Goal: Information Seeking & Learning: Check status

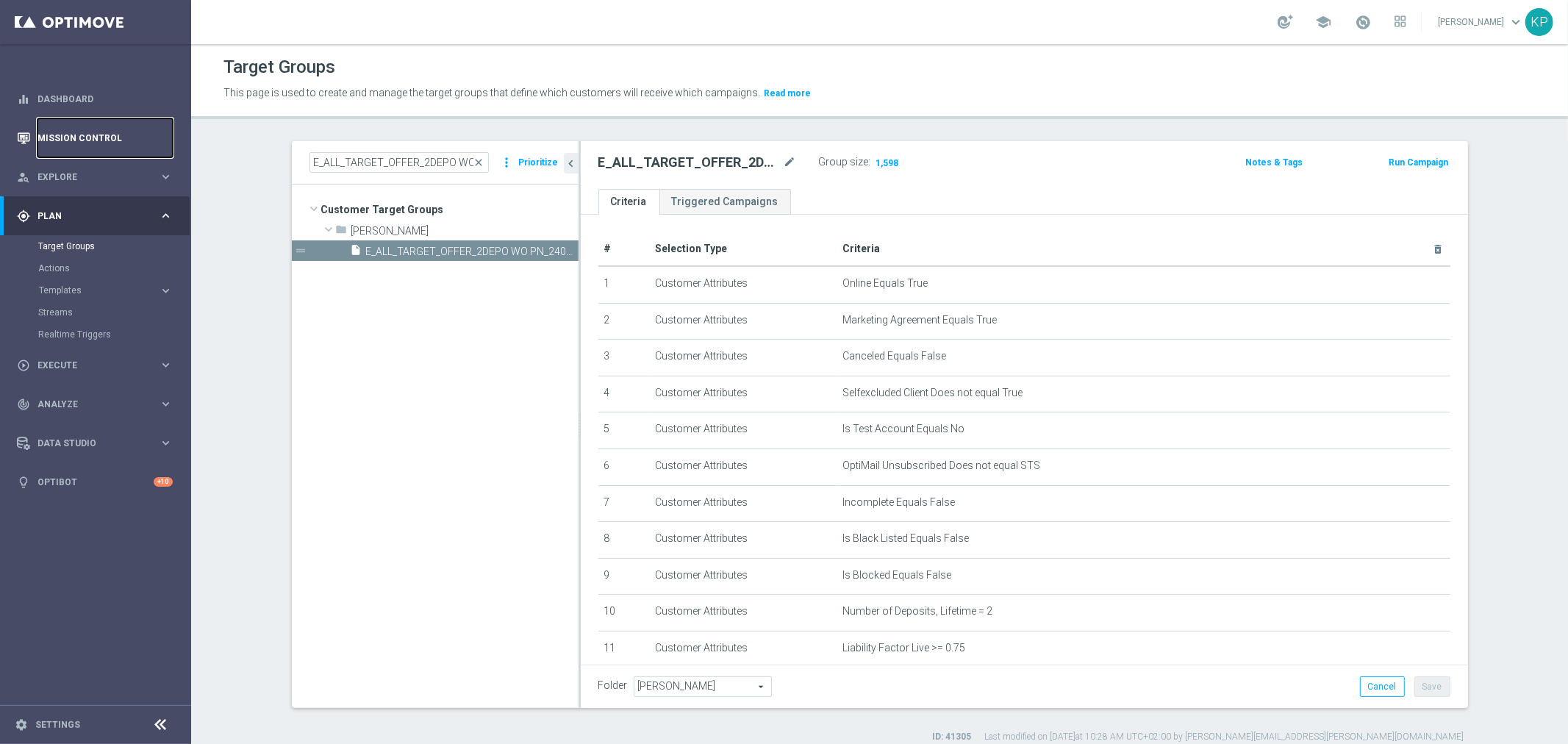
scroll to position [340, 0]
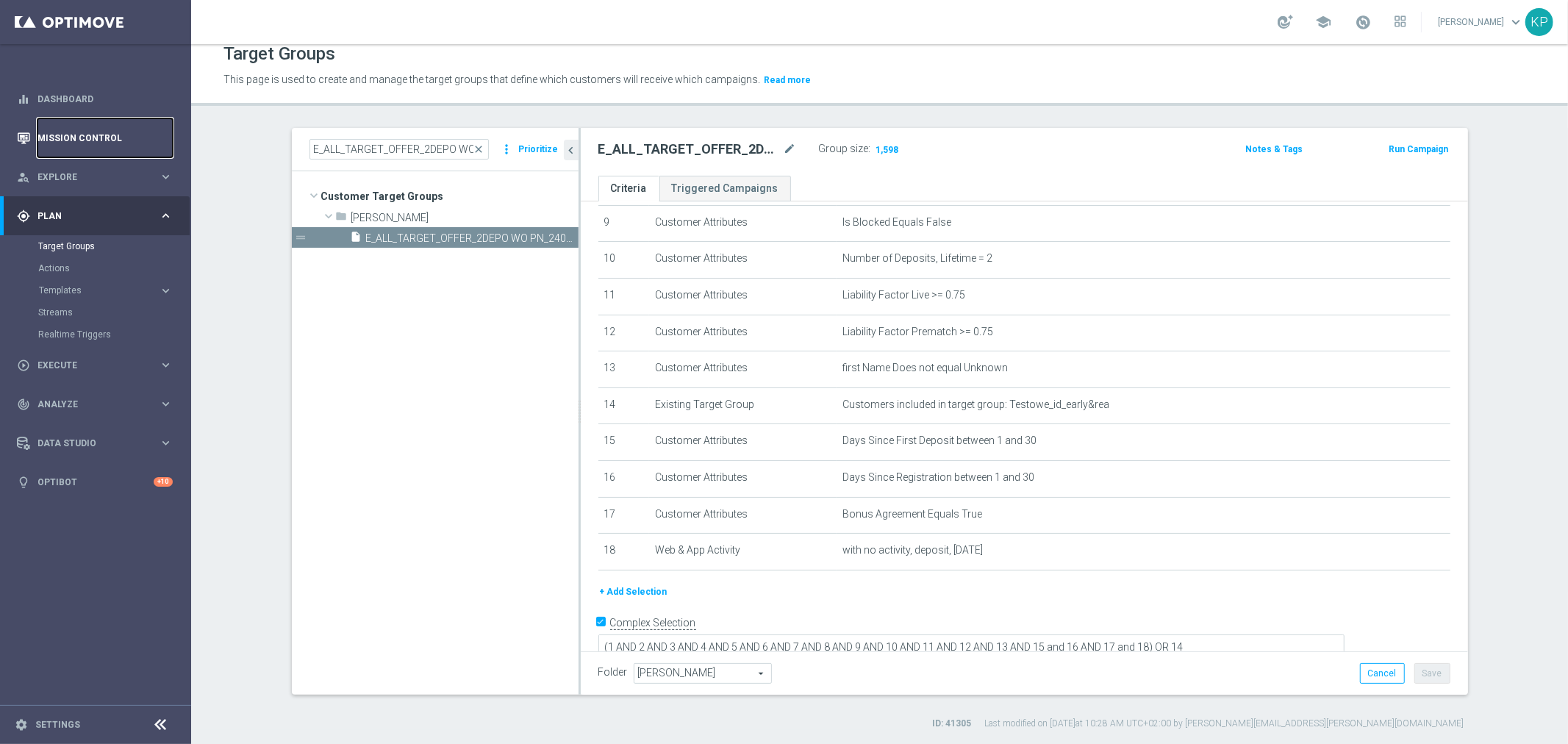
click at [84, 130] on link "Mission Control" at bounding box center [105, 138] width 135 height 39
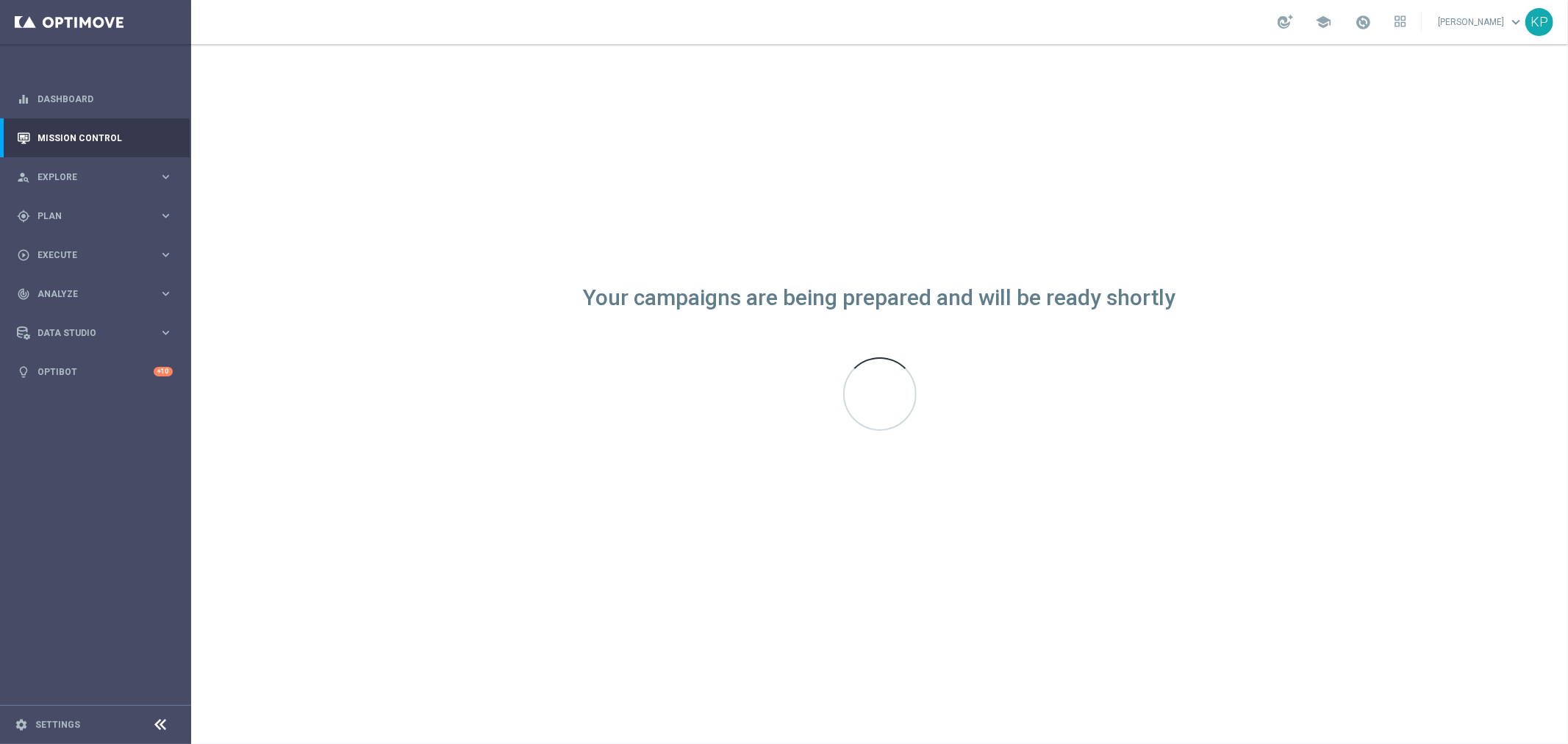
click at [1014, 24] on div "school [PERSON_NAME] keyboard_arrow_down KP" at bounding box center [879, 21] width 1377 height 44
click at [471, 31] on div "school [PERSON_NAME] keyboard_arrow_down KP" at bounding box center [879, 21] width 1377 height 44
drag, startPoint x: 104, startPoint y: 138, endPoint x: 86, endPoint y: 0, distance: 139.2
click at [104, 138] on link "Mission Control" at bounding box center [105, 138] width 135 height 39
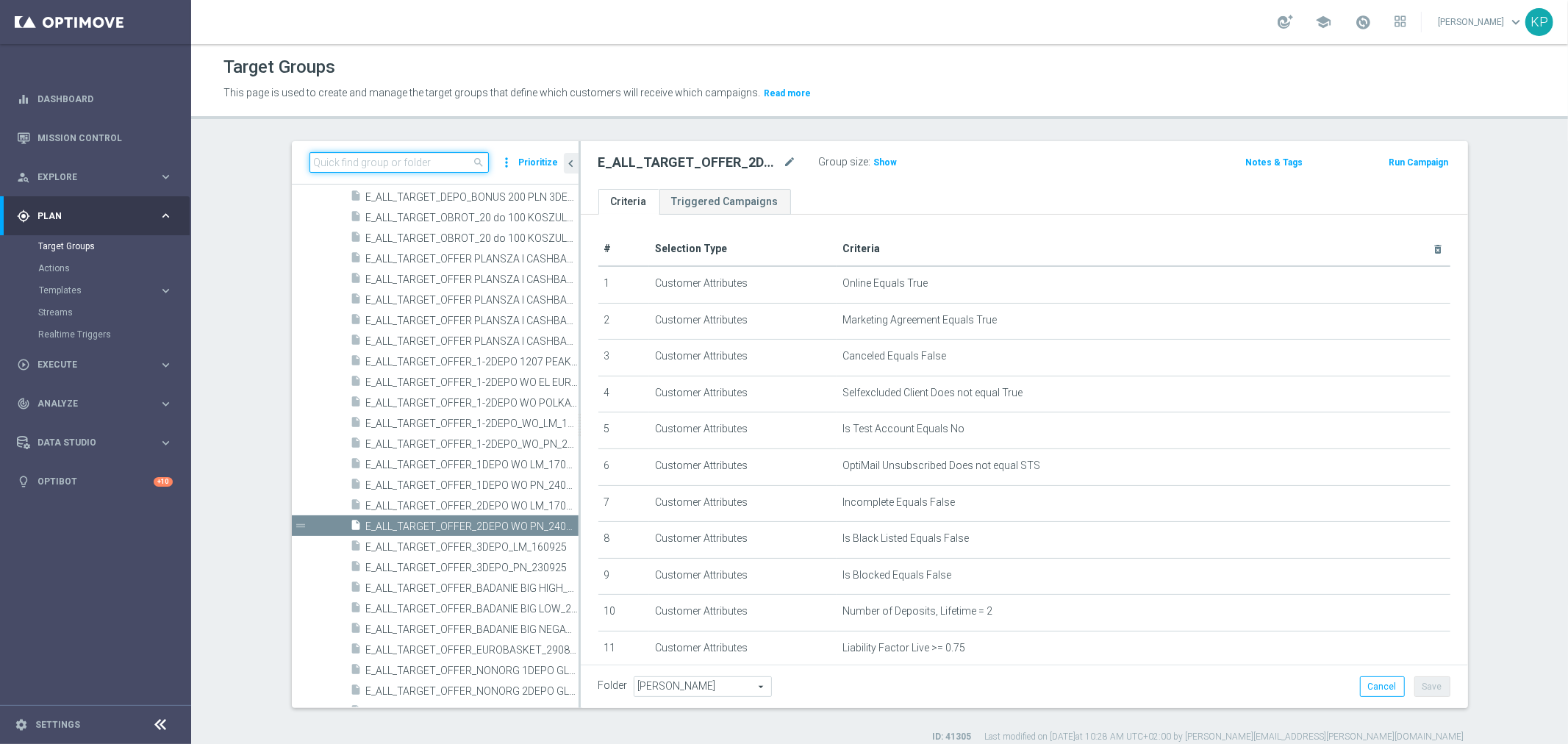
click at [445, 158] on input at bounding box center [399, 162] width 179 height 20
paste input "E_ALL_TARGET_OFFER_1DEPO WO PN_240925"
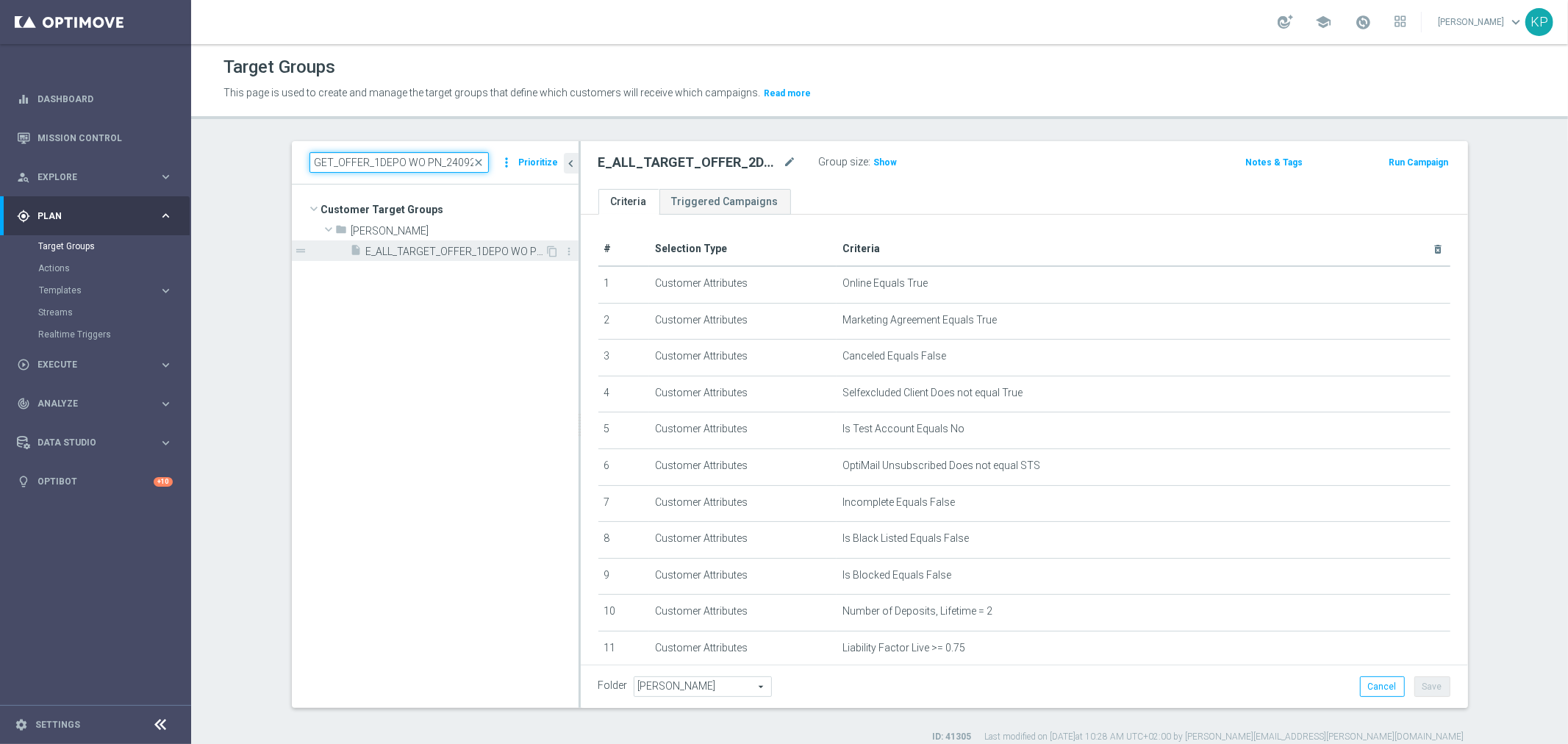
type input "E_ALL_TARGET_OFFER_1DEPO WO PN_240925"
click at [441, 253] on span "E_ALL_TARGET_OFFER_1DEPO WO PN_240925" at bounding box center [456, 251] width 179 height 13
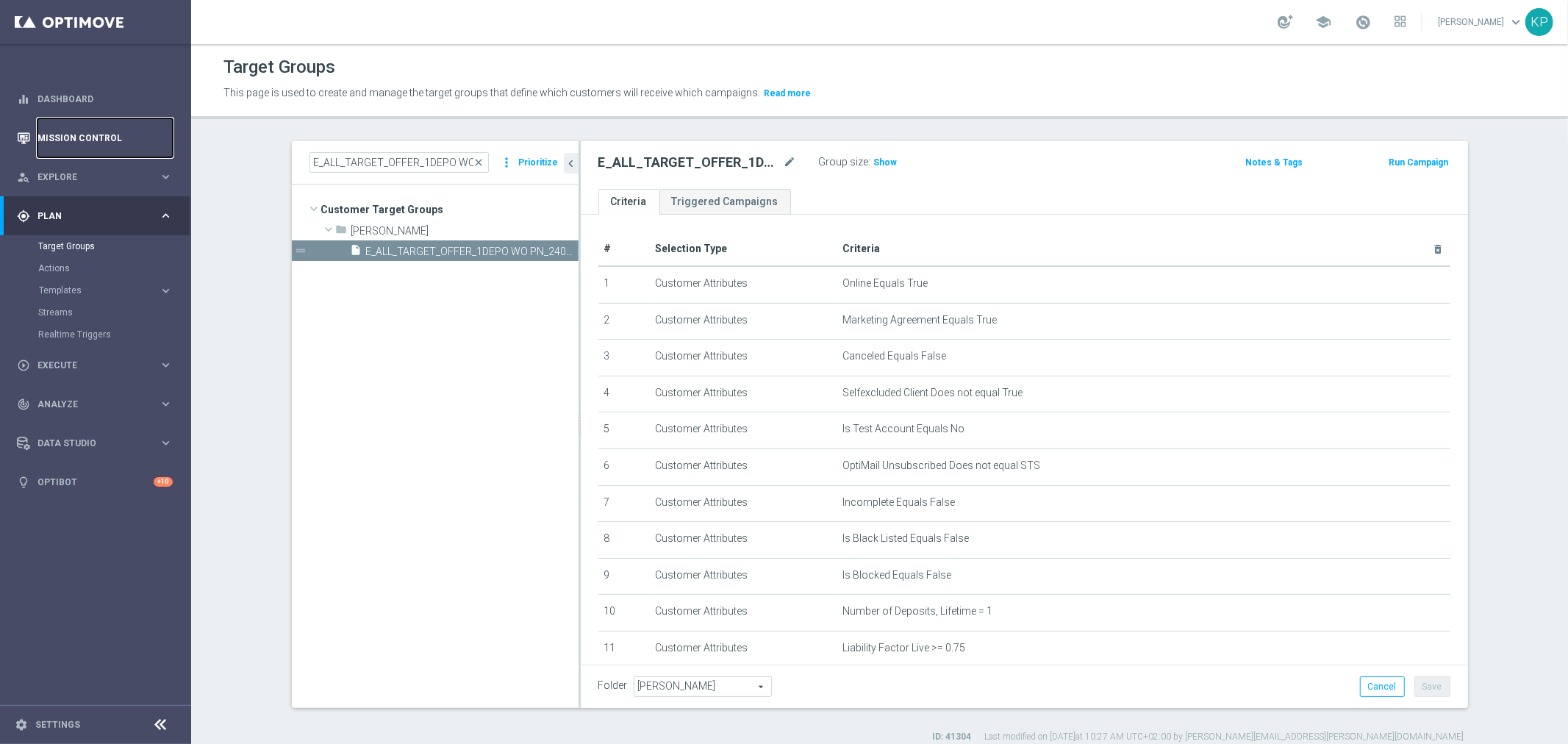
click at [128, 148] on link "Mission Control" at bounding box center [105, 138] width 135 height 39
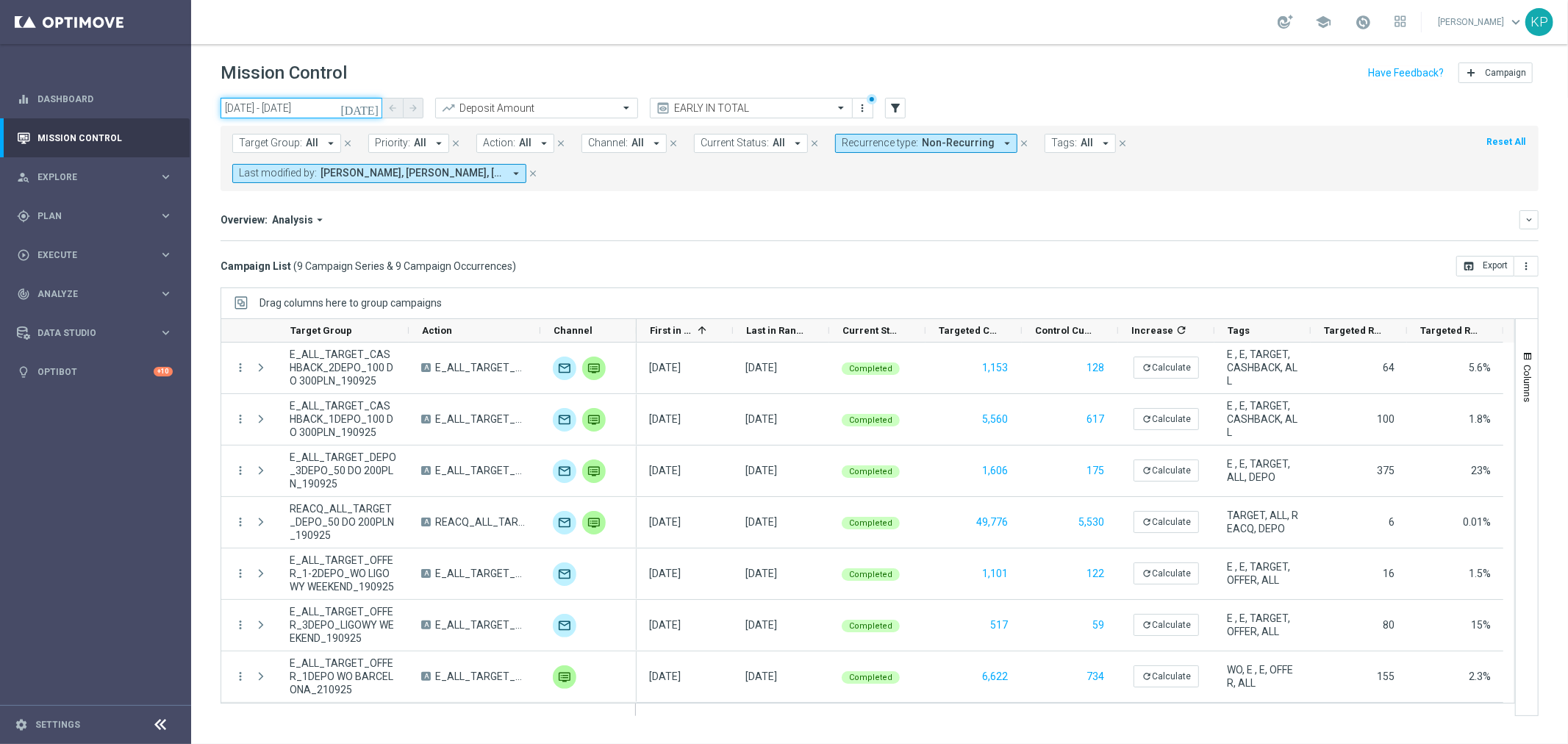
click at [365, 109] on input "19 Sep 2025 - 21 Sep 2025" at bounding box center [302, 107] width 162 height 20
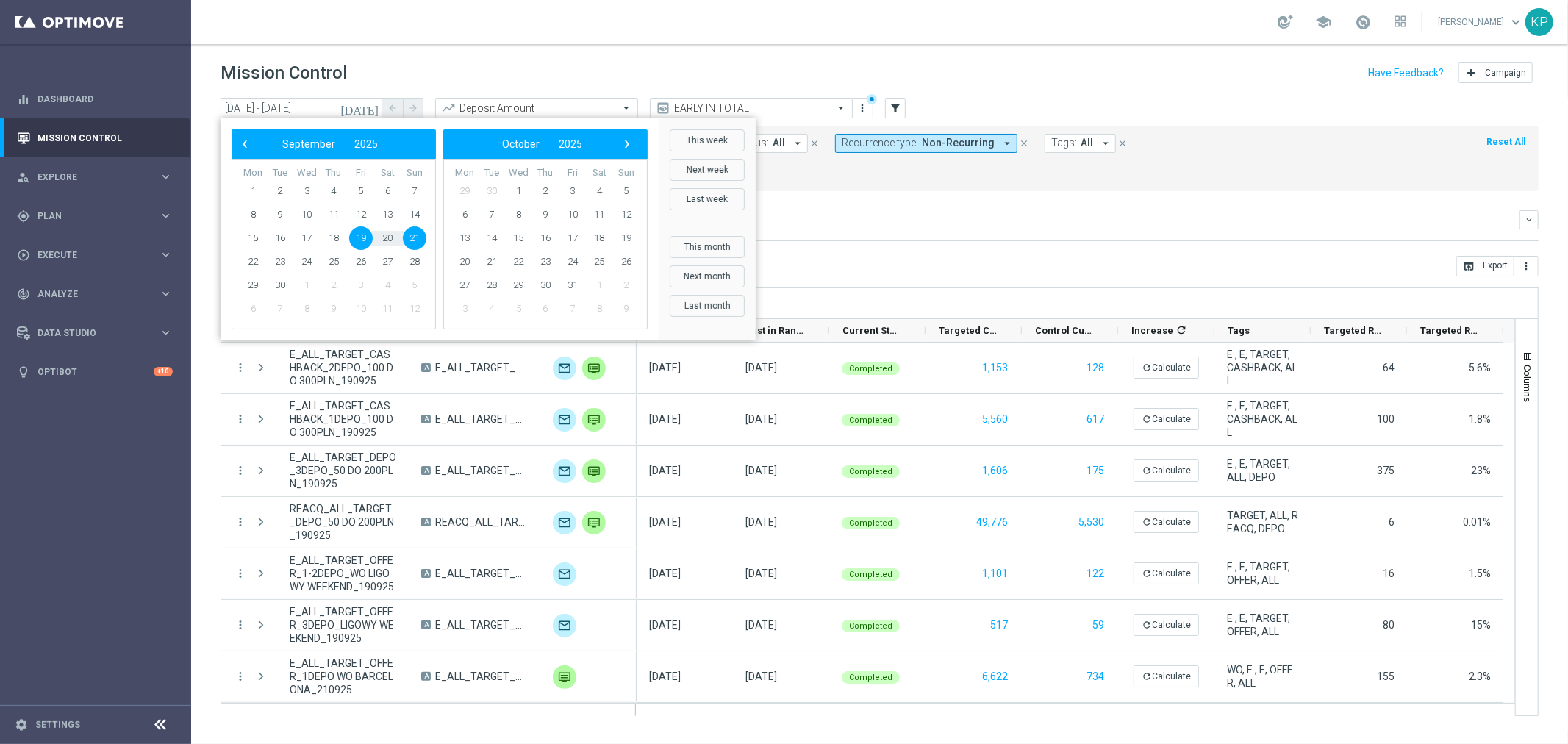
click at [368, 108] on icon "today" at bounding box center [360, 108] width 40 height 14
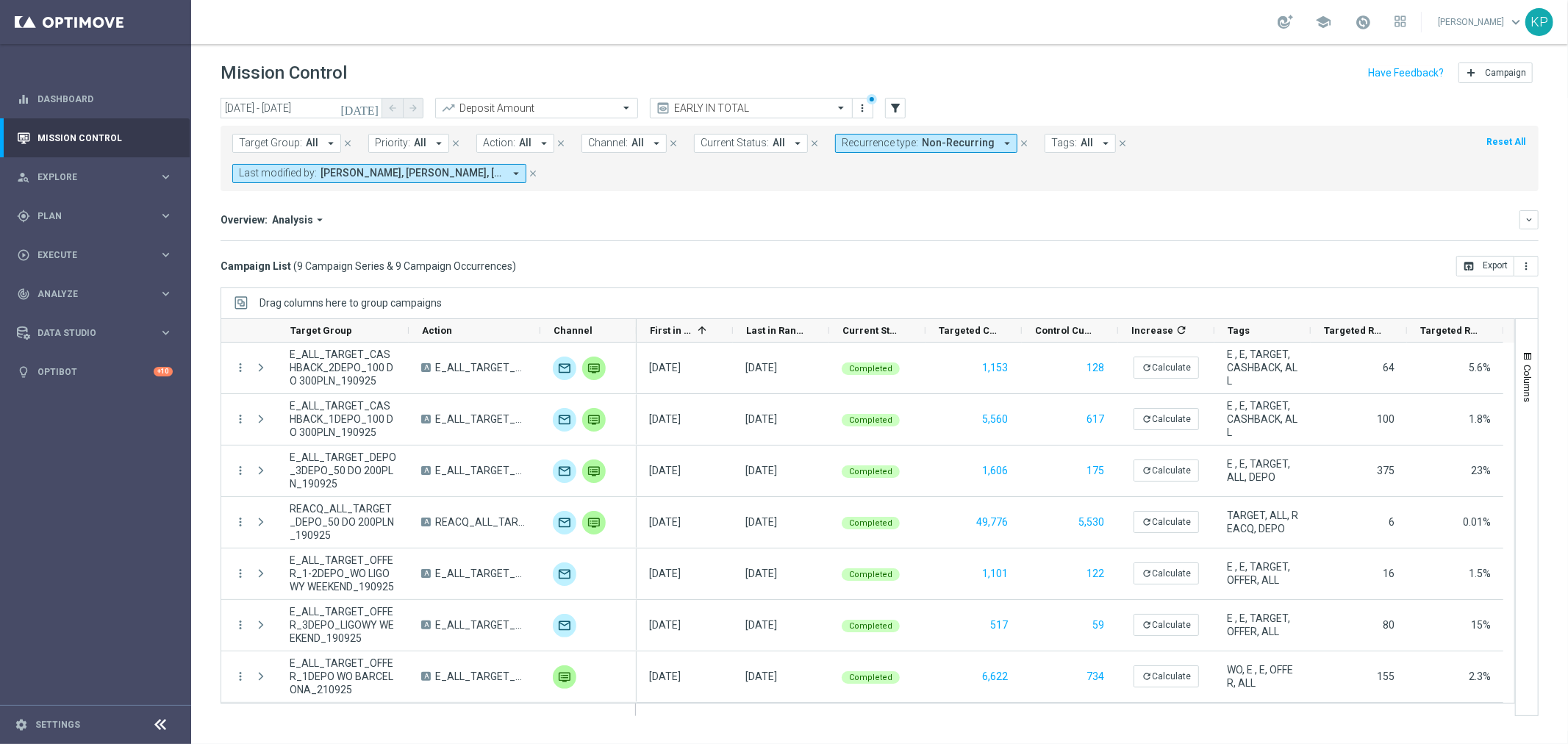
click at [368, 108] on icon "today" at bounding box center [360, 108] width 40 height 14
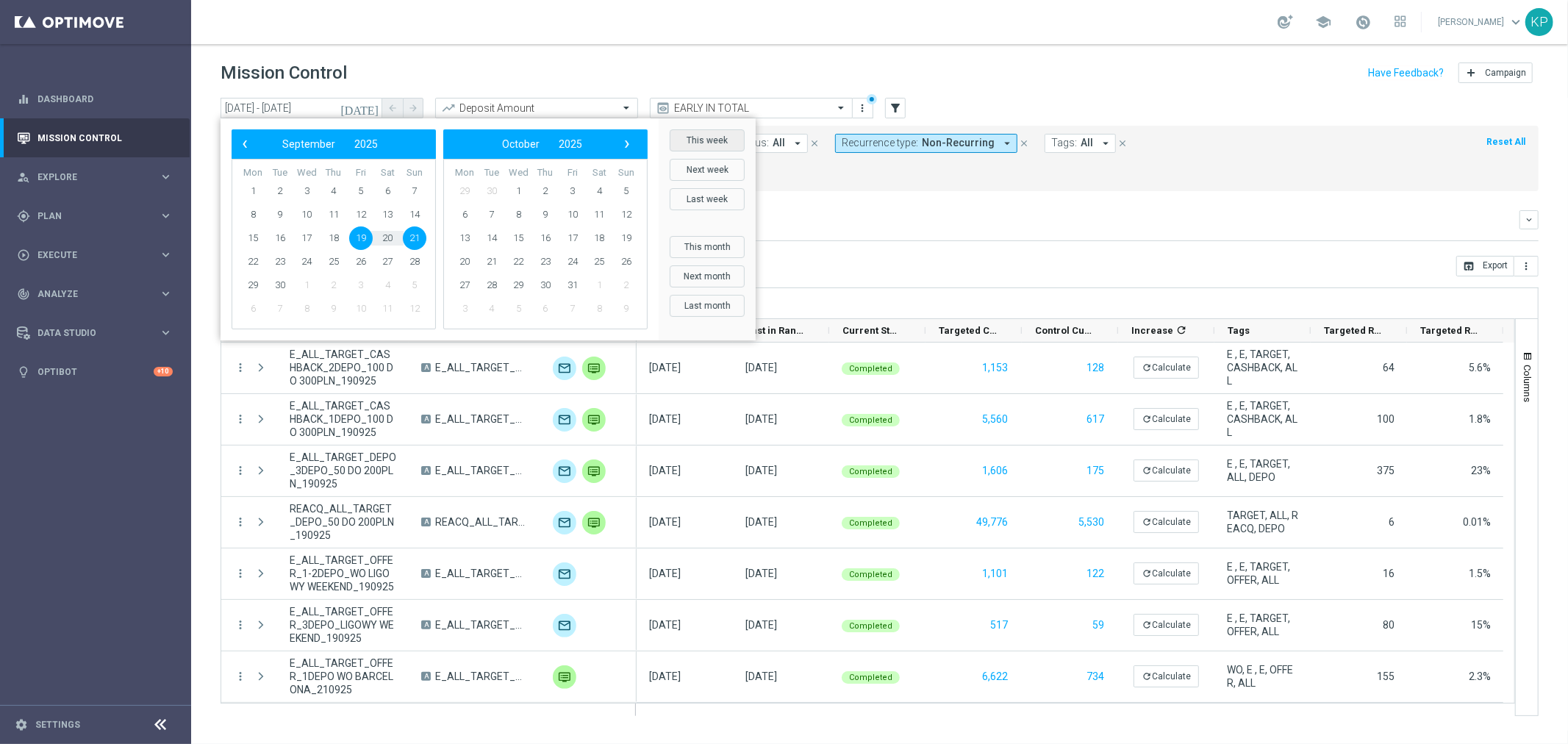
click at [683, 137] on button "This week" at bounding box center [707, 140] width 75 height 22
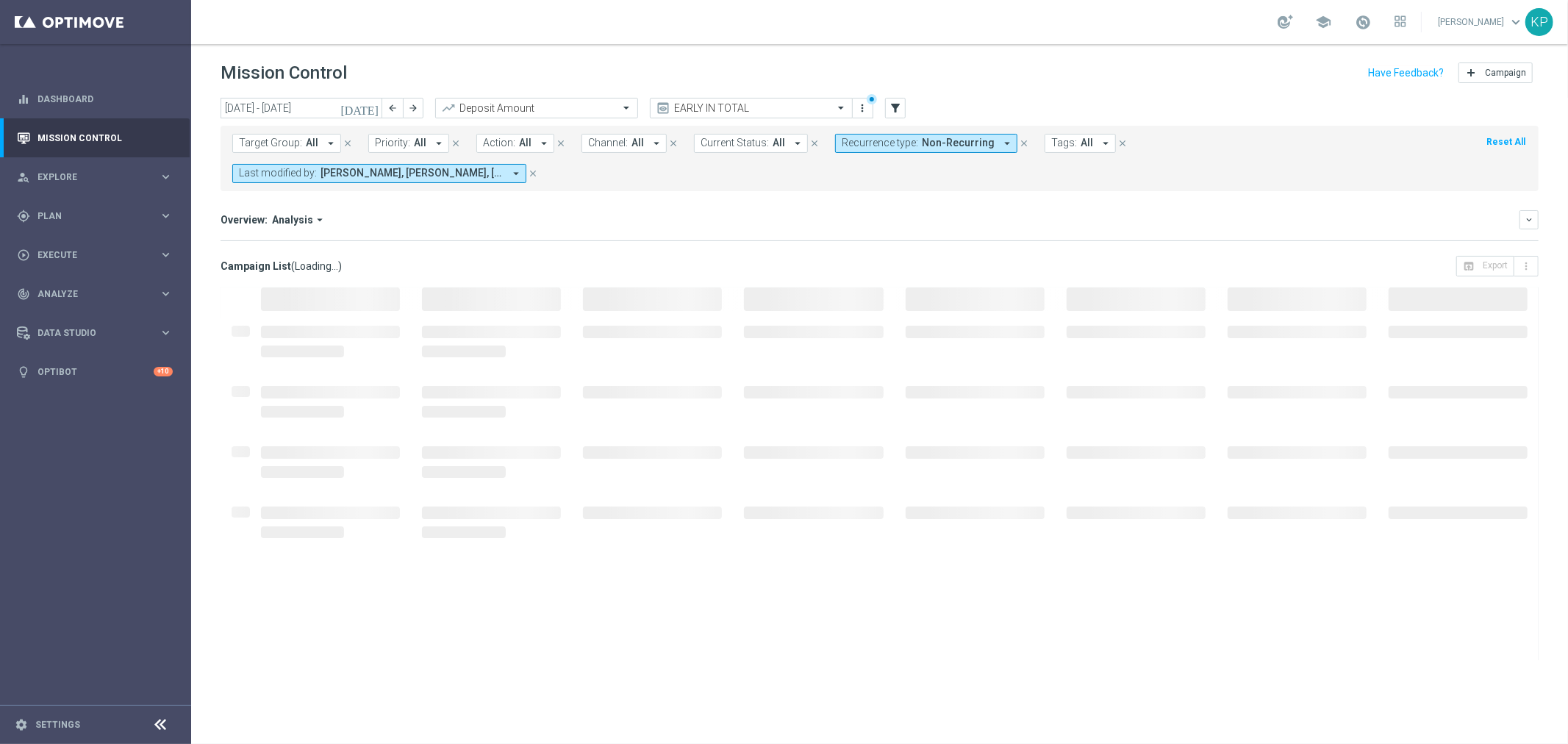
type input "22 Sep 2025 - 28 Sep 2025"
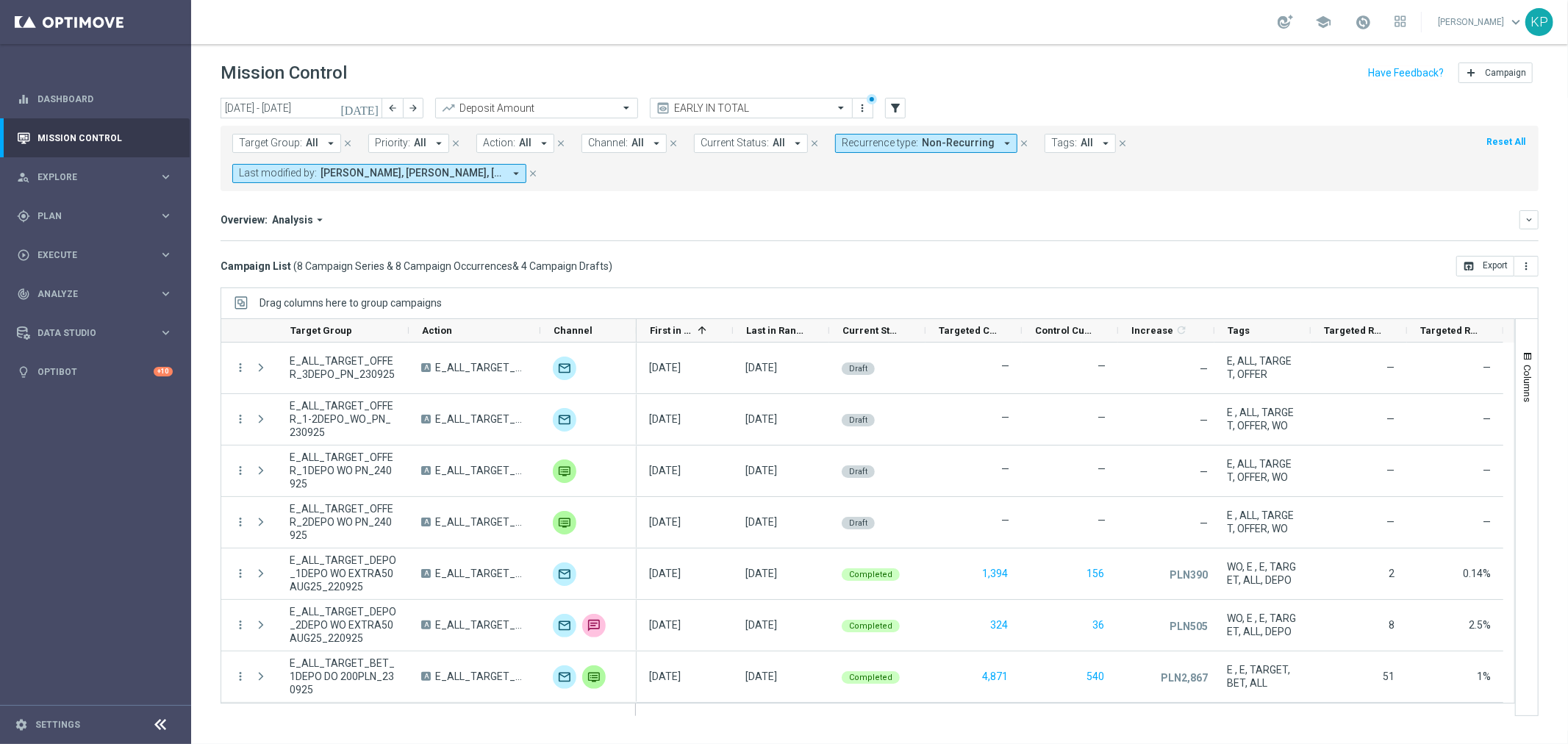
click at [701, 256] on div "Campaign List ( 8 Campaign Series & 8 Campaign Occurrences & 4 Campaign Drafts …" at bounding box center [880, 266] width 1318 height 20
click at [664, 325] on span "First in Range" at bounding box center [671, 330] width 42 height 11
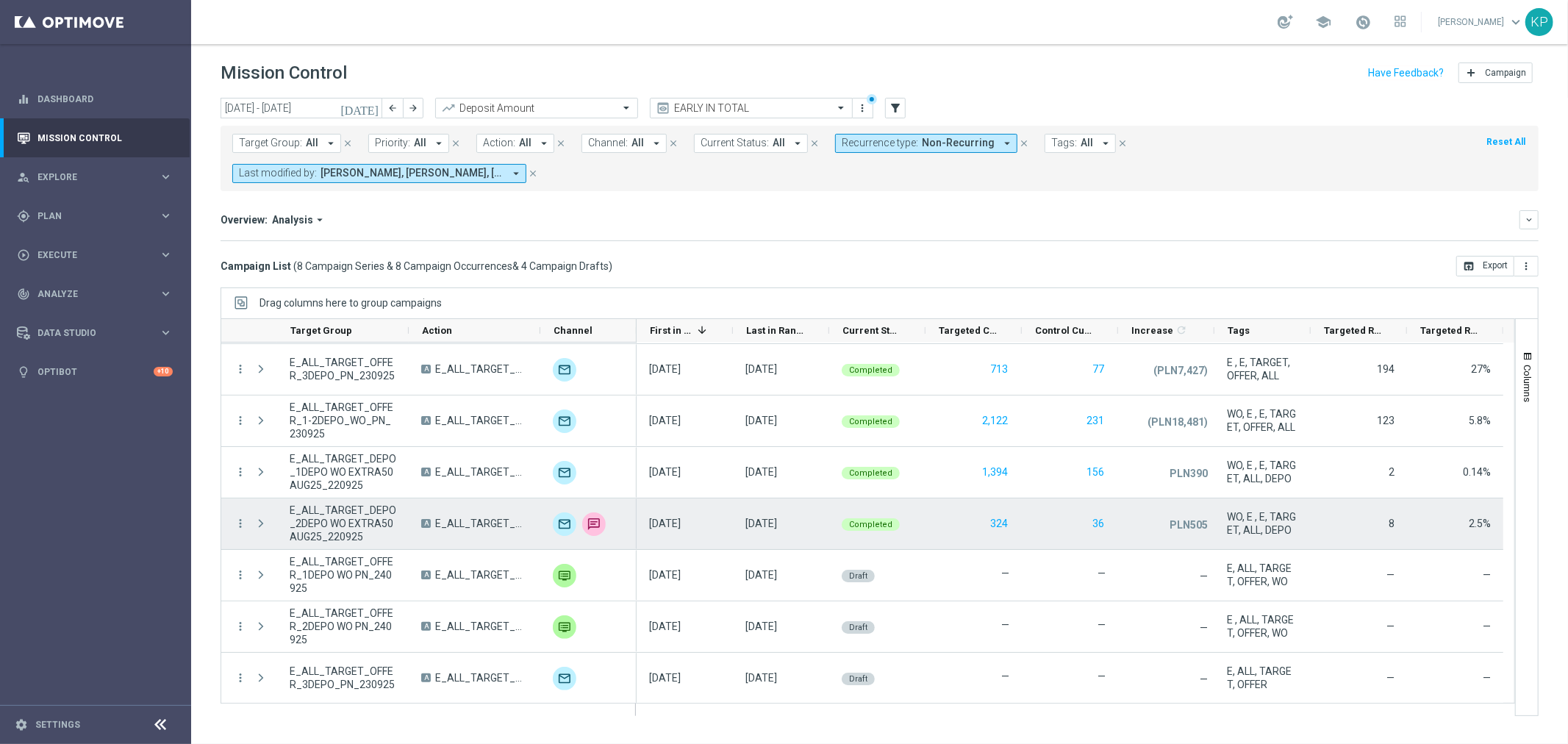
scroll to position [227, 0]
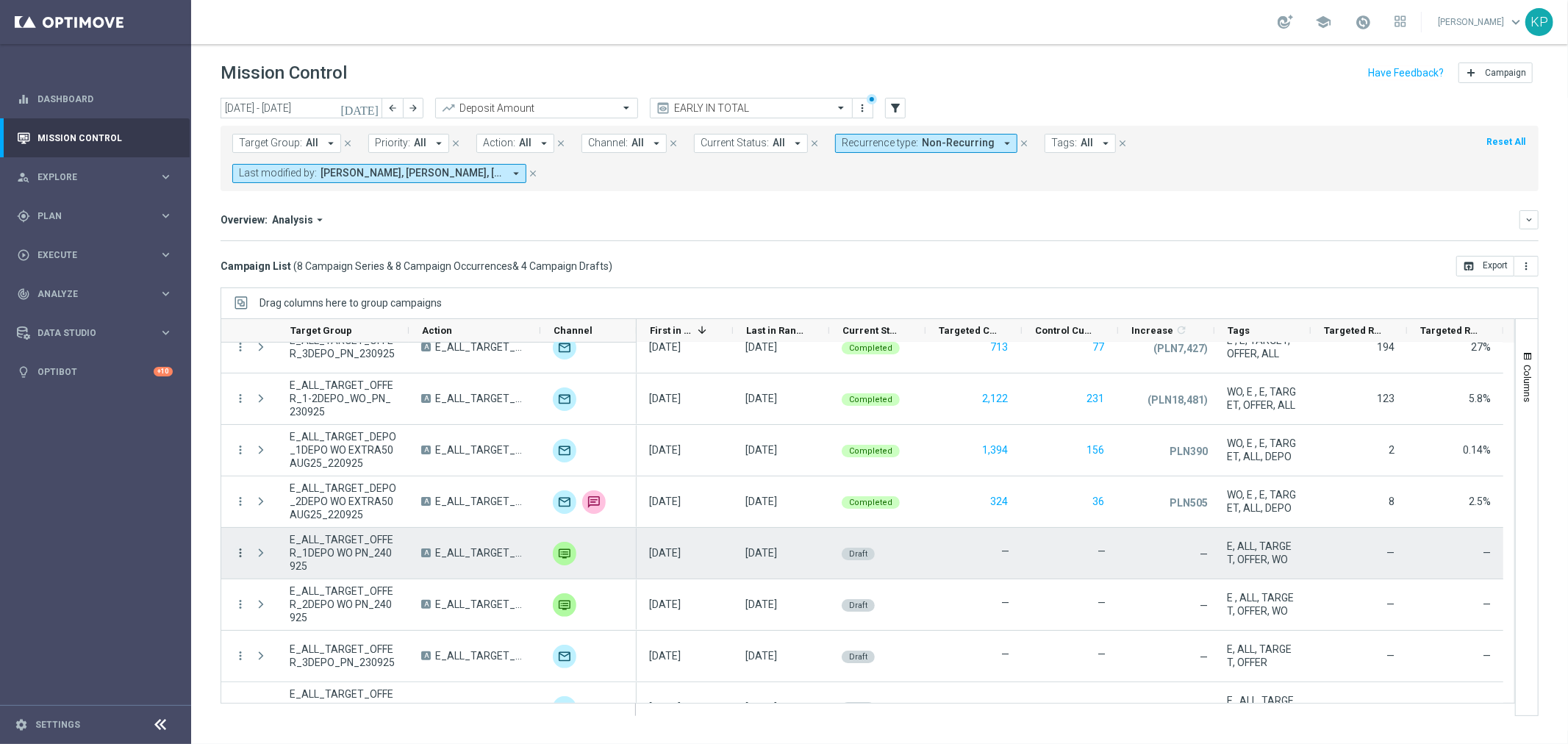
click at [244, 546] on icon "more_vert" at bounding box center [240, 553] width 14 height 14
click at [276, 527] on span "Campaign Details" at bounding box center [306, 532] width 74 height 11
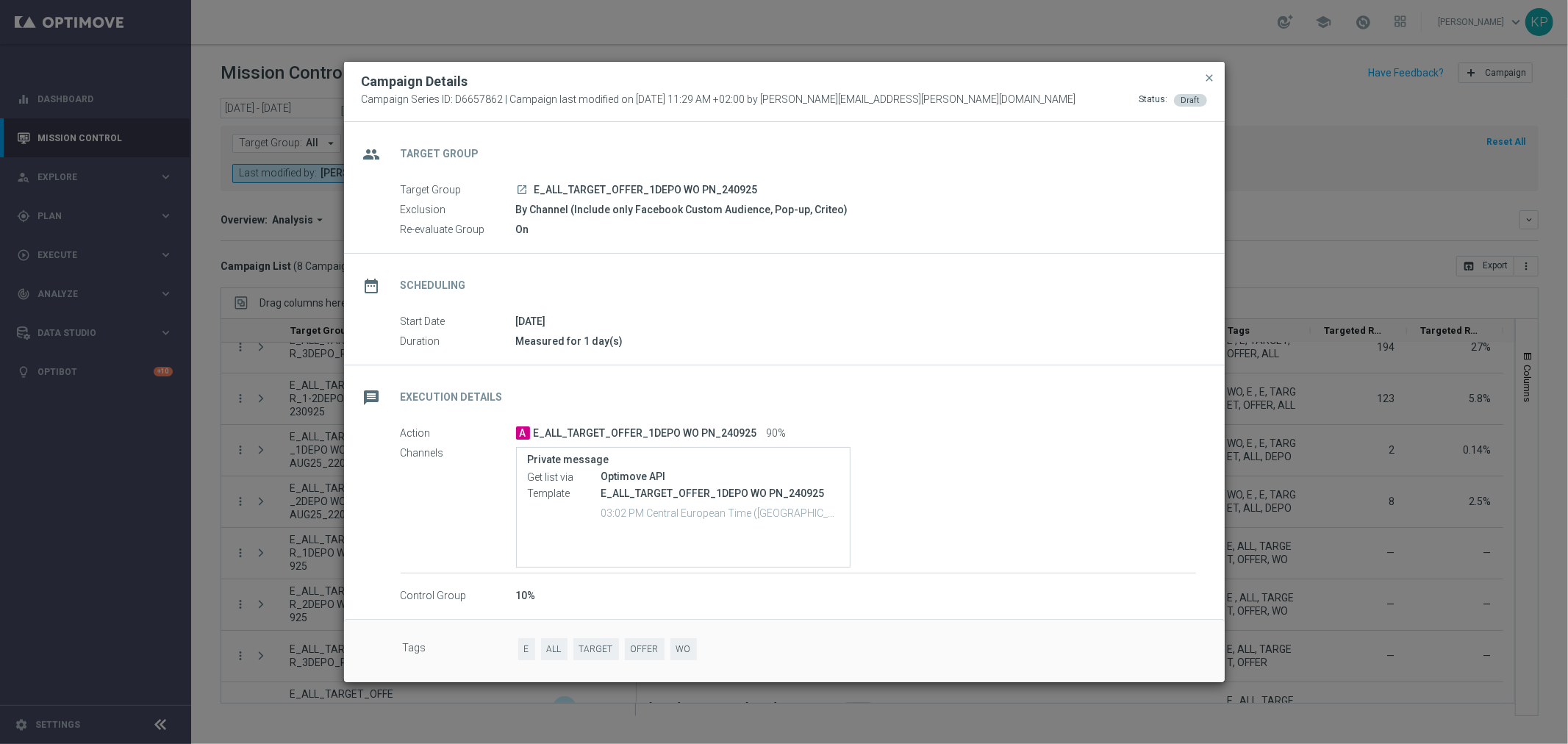
click at [1201, 77] on div "Campaign Details" at bounding box center [784, 82] width 867 height 18
click at [1204, 76] on span "close" at bounding box center [1210, 78] width 12 height 12
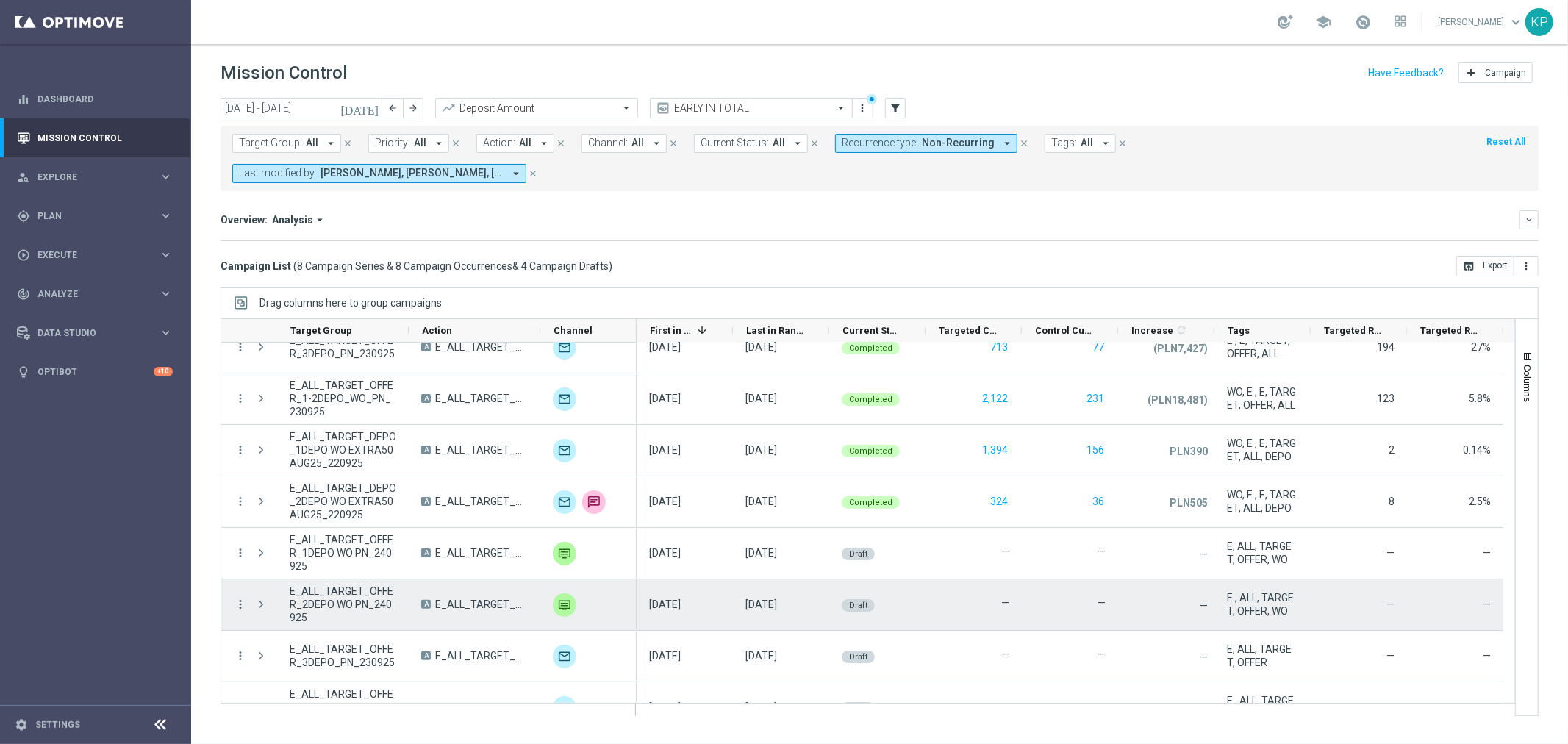
drag, startPoint x: 238, startPoint y: 570, endPoint x: 245, endPoint y: 573, distance: 7.6
click at [238, 598] on icon "more_vert" at bounding box center [240, 605] width 14 height 14
click at [273, 574] on div "list Campaign Details" at bounding box center [330, 583] width 165 height 20
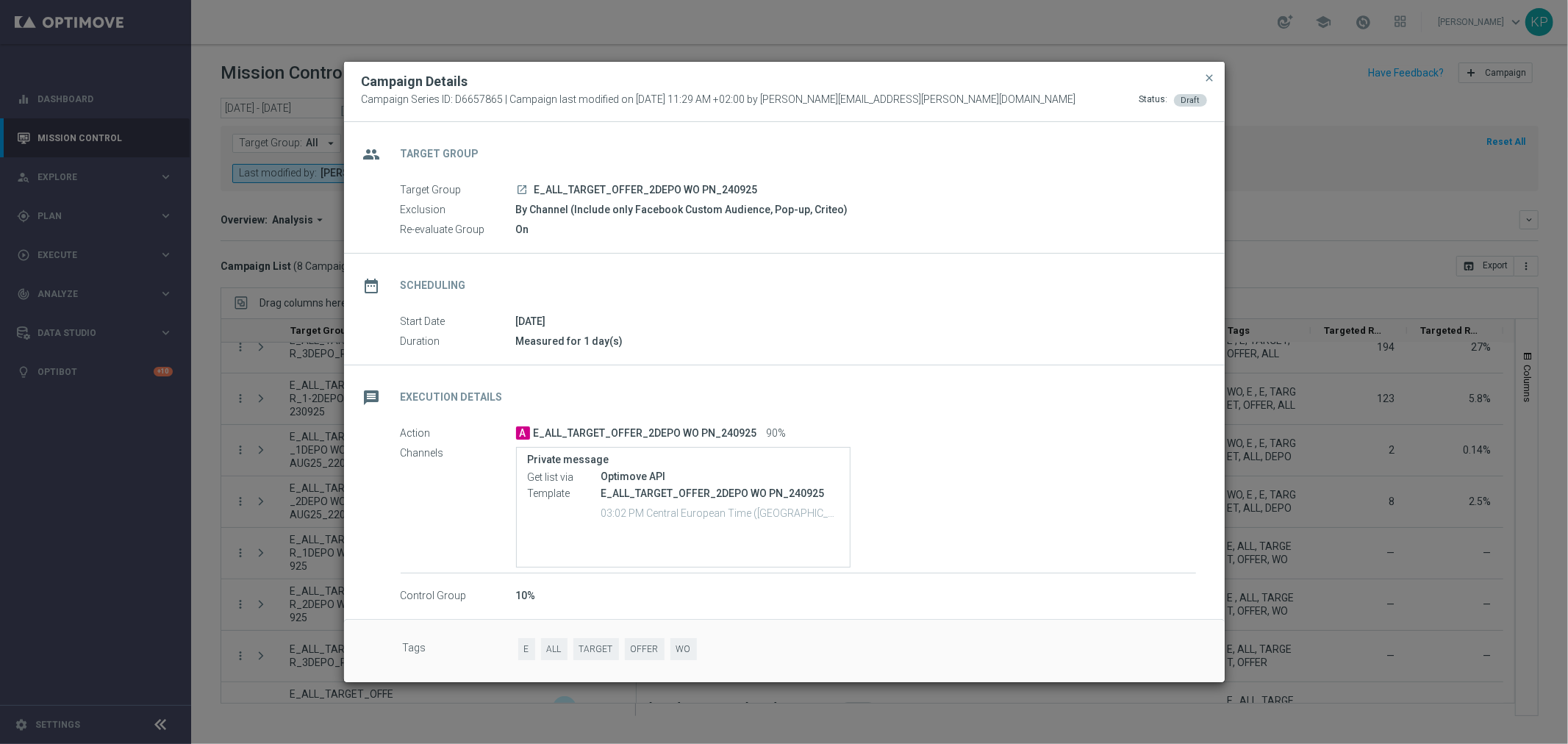
click at [518, 185] on icon "launch" at bounding box center [523, 190] width 12 height 12
click at [1201, 81] on div "Campaign Details" at bounding box center [784, 82] width 867 height 18
click at [1206, 77] on span "close" at bounding box center [1210, 78] width 12 height 12
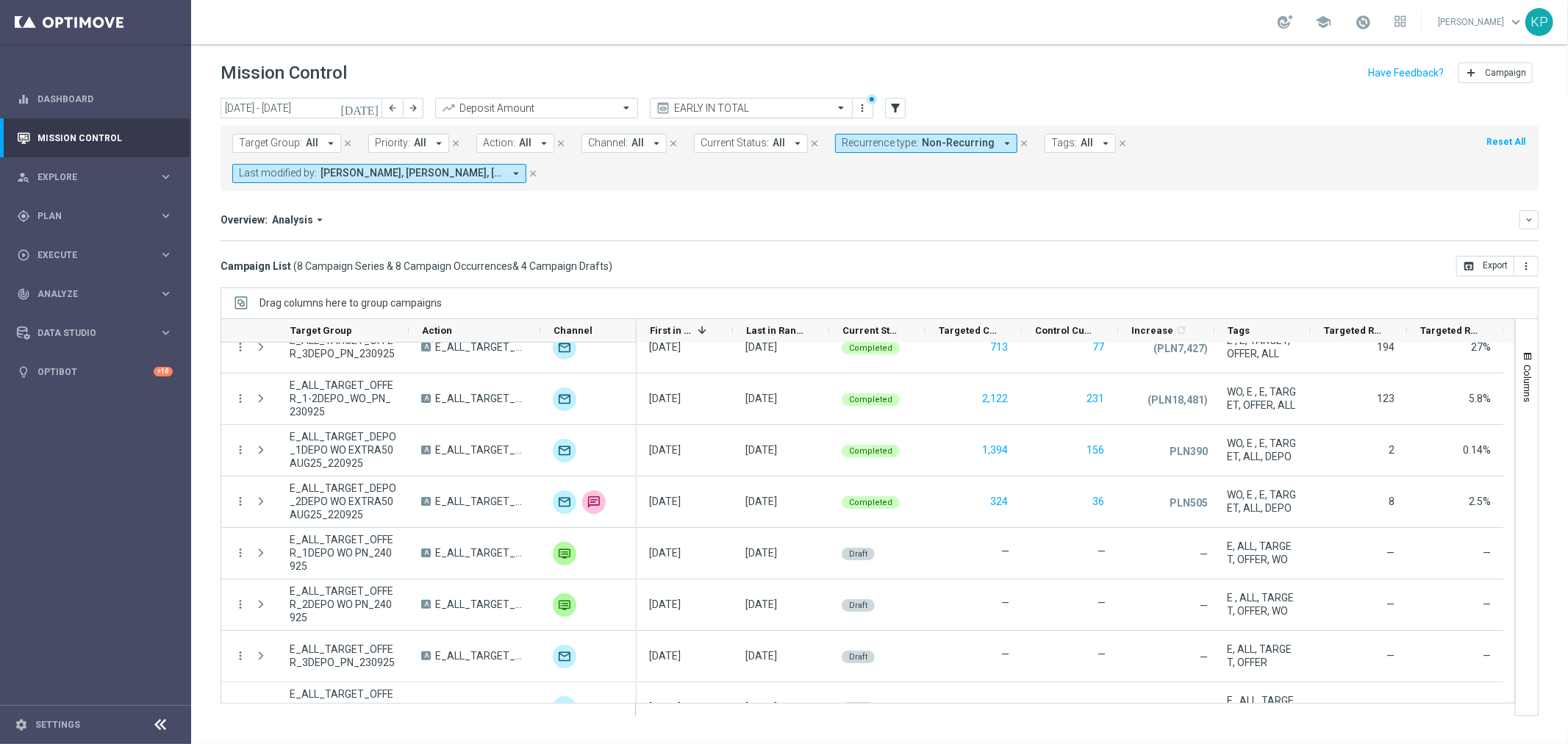
click at [746, 104] on input "text" at bounding box center [737, 108] width 158 height 13
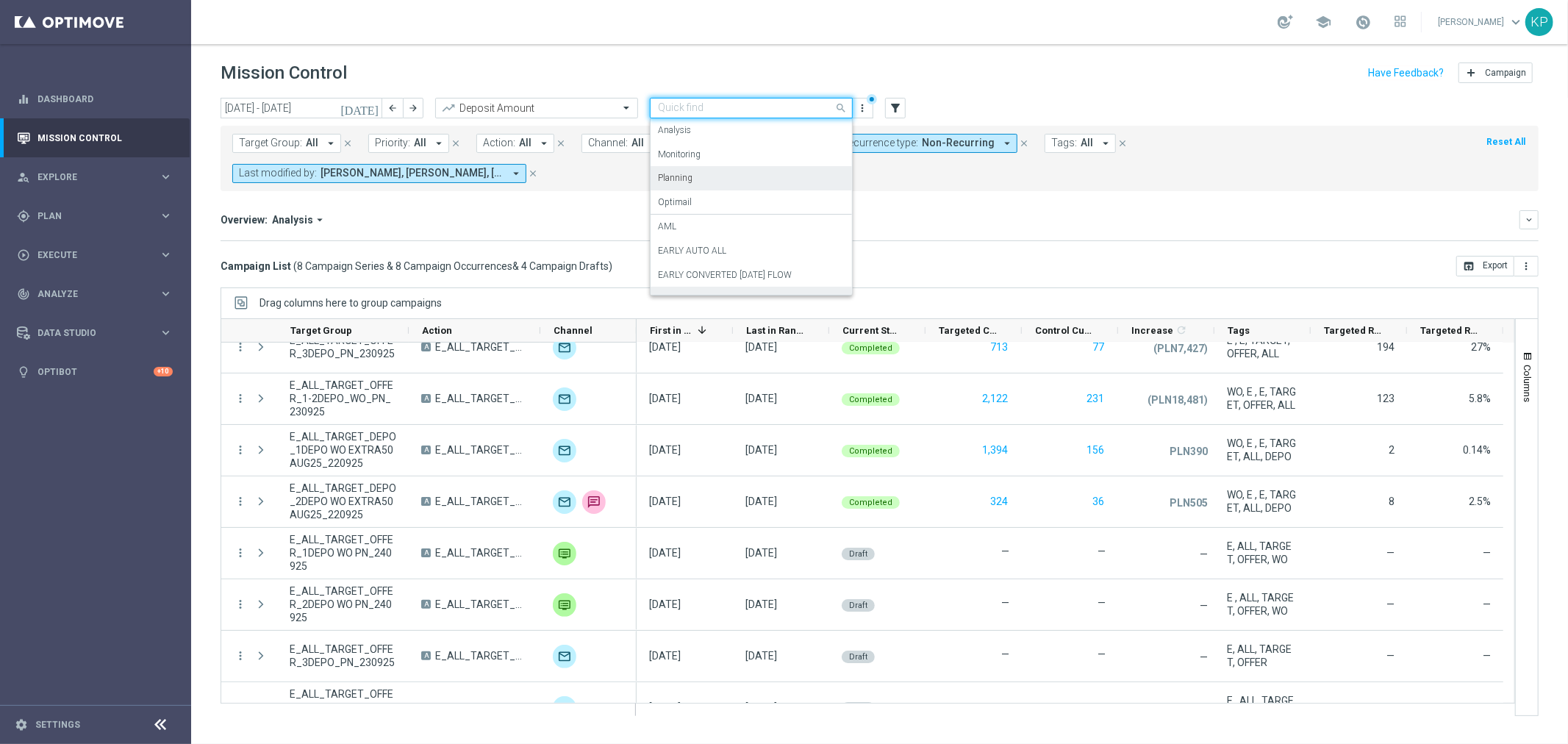
click at [720, 173] on div "Planning" at bounding box center [751, 178] width 187 height 24
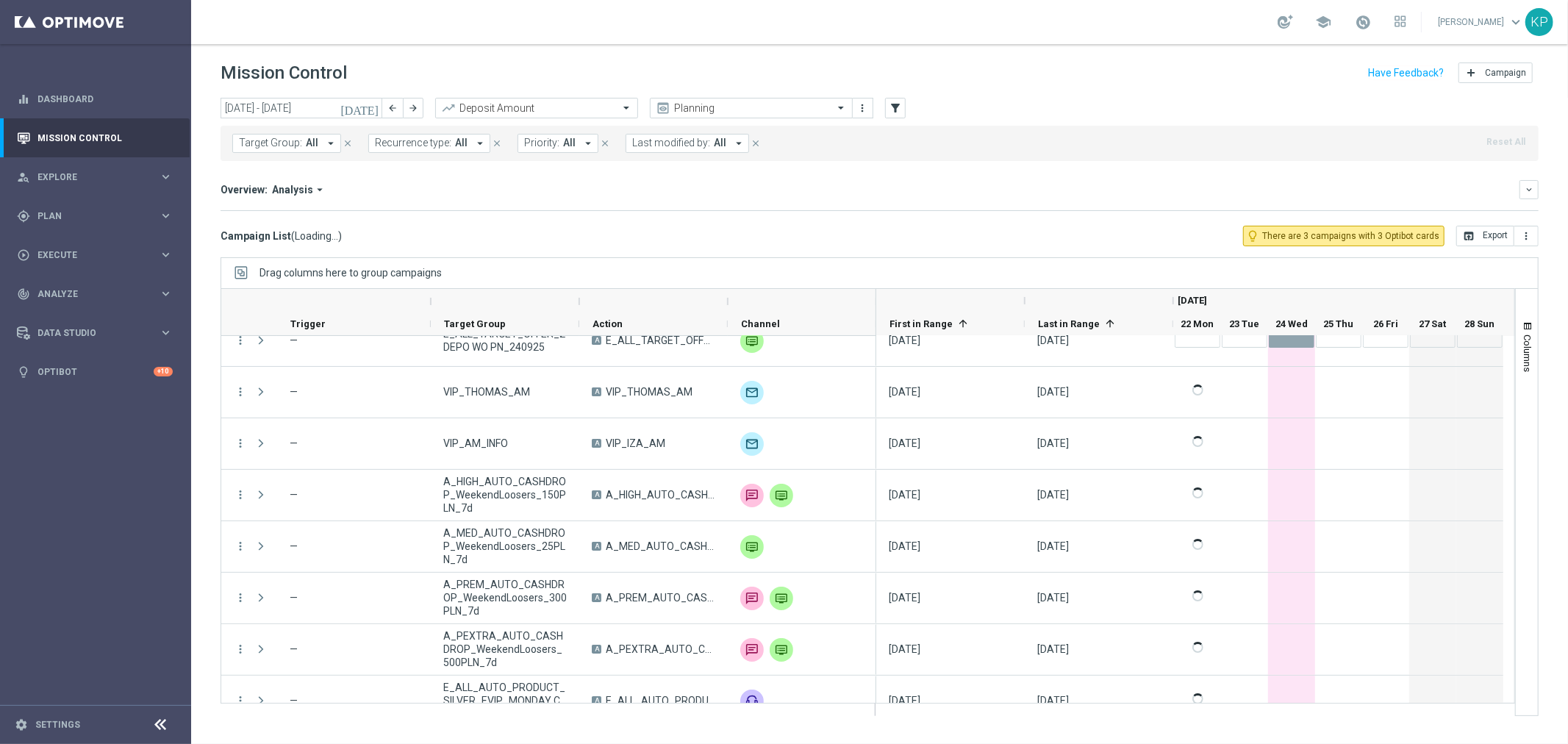
scroll to position [216, 0]
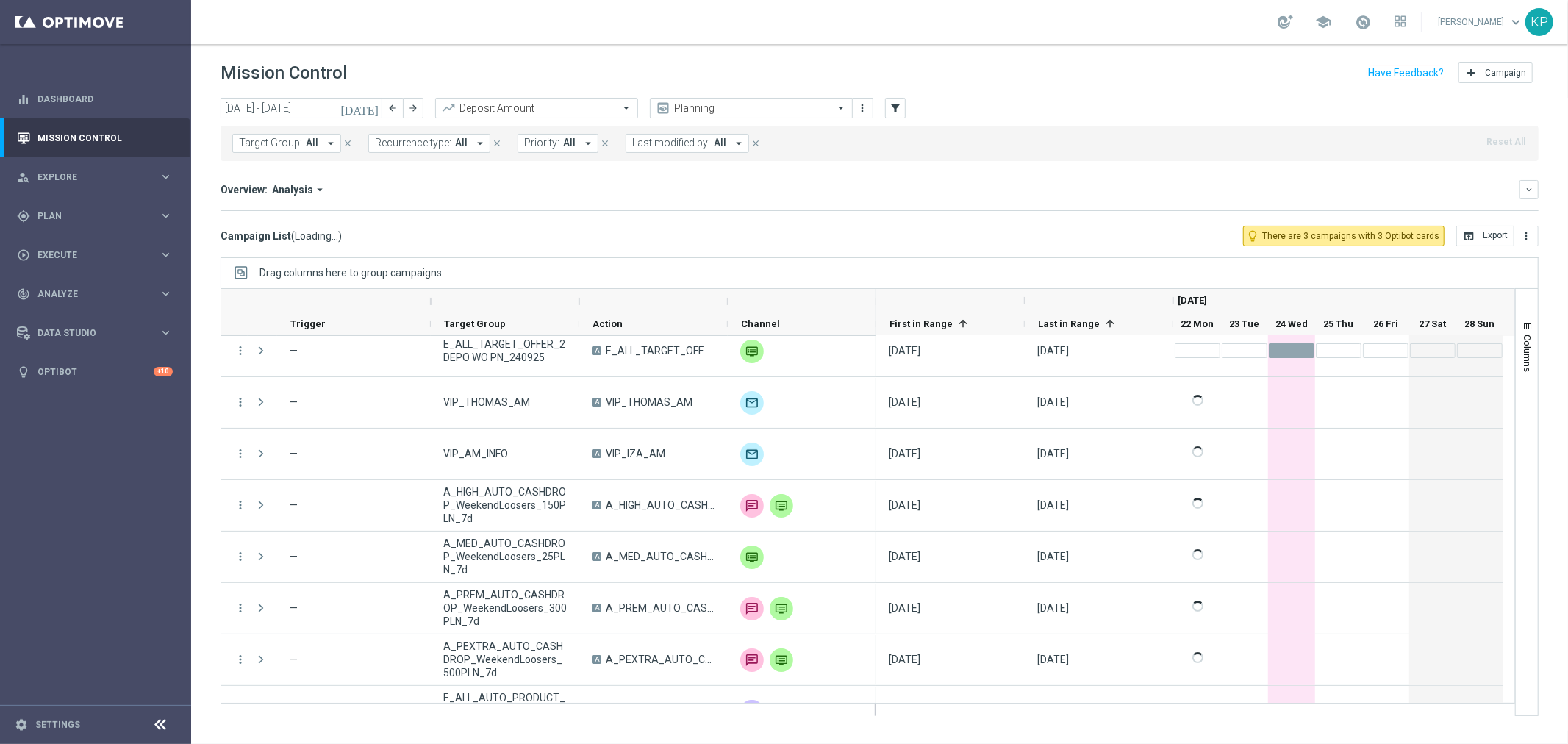
click at [317, 146] on button "Target Group: All arrow_drop_down" at bounding box center [287, 143] width 109 height 19
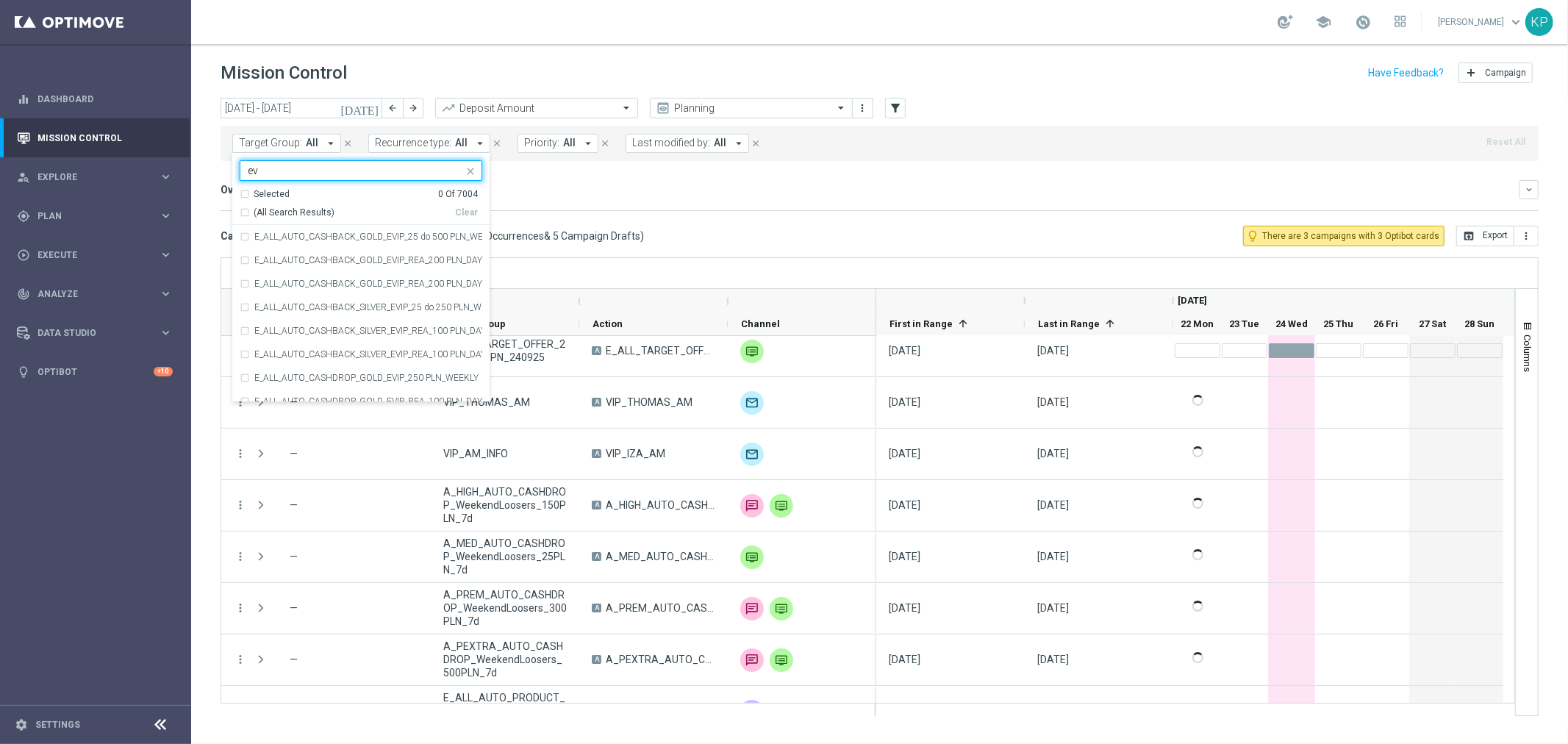
type input "e"
click at [345, 299] on label "E_ALL_AUTO_PRODUCT_GOLD EVIP TRACKER_DAILY" at bounding box center [359, 295] width 210 height 9
type input "tracker"
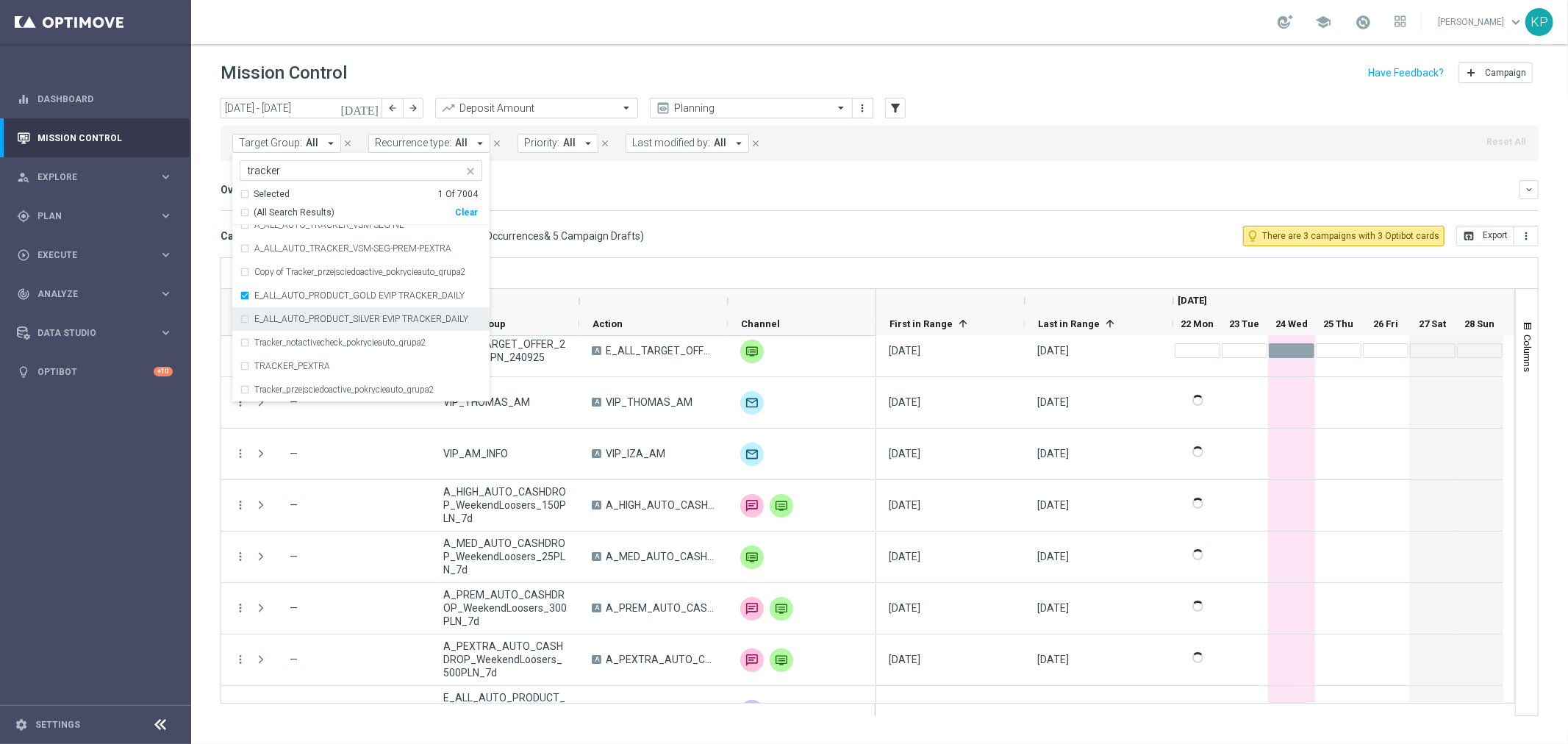
click at [345, 313] on div "E_ALL_AUTO_PRODUCT_SILVER EVIP TRACKER_DAILY" at bounding box center [360, 319] width 242 height 23
click at [656, 196] on div "Overview: Analysis arrow_drop_down" at bounding box center [870, 190] width 1299 height 14
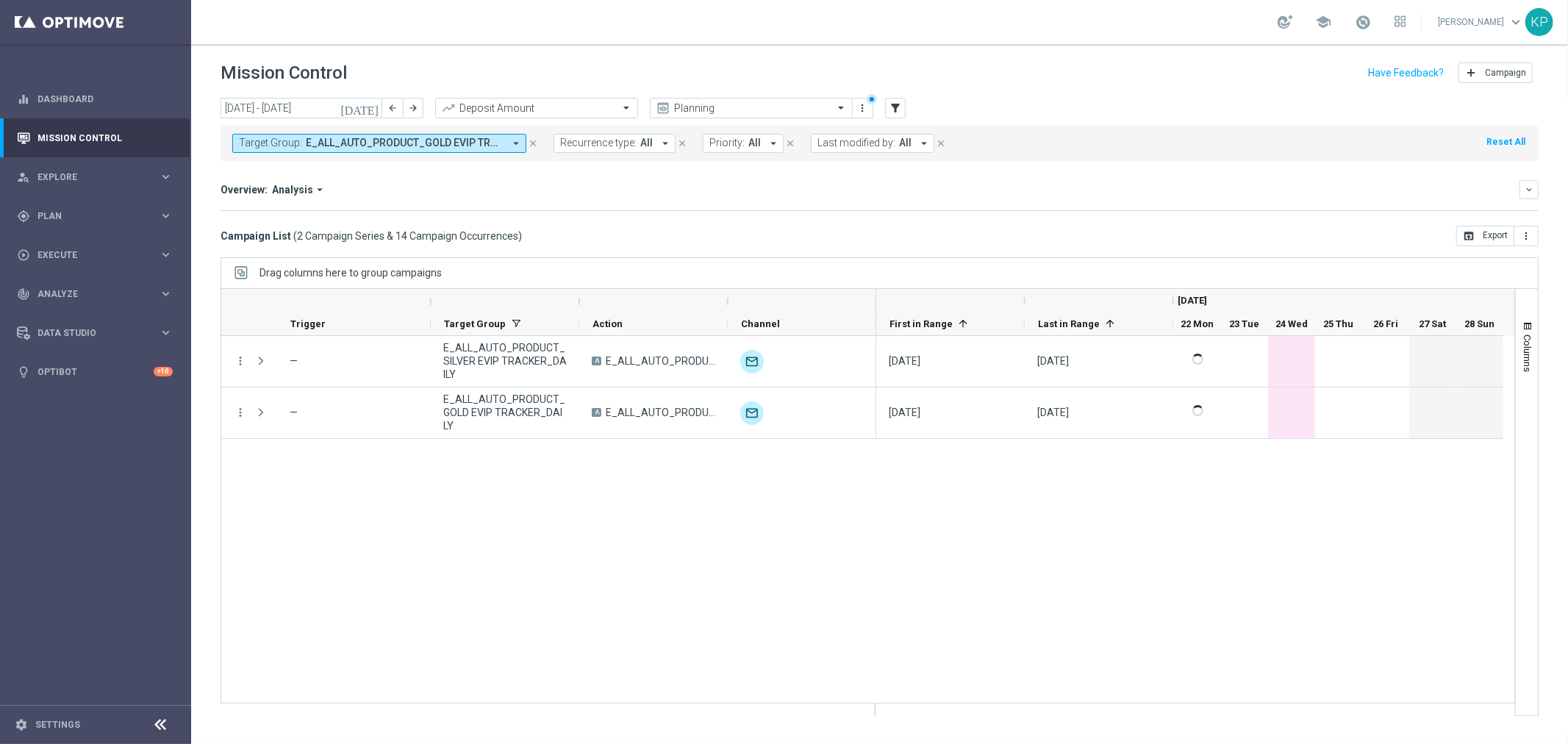
scroll to position [0, 0]
click at [377, 108] on icon "today" at bounding box center [360, 108] width 40 height 14
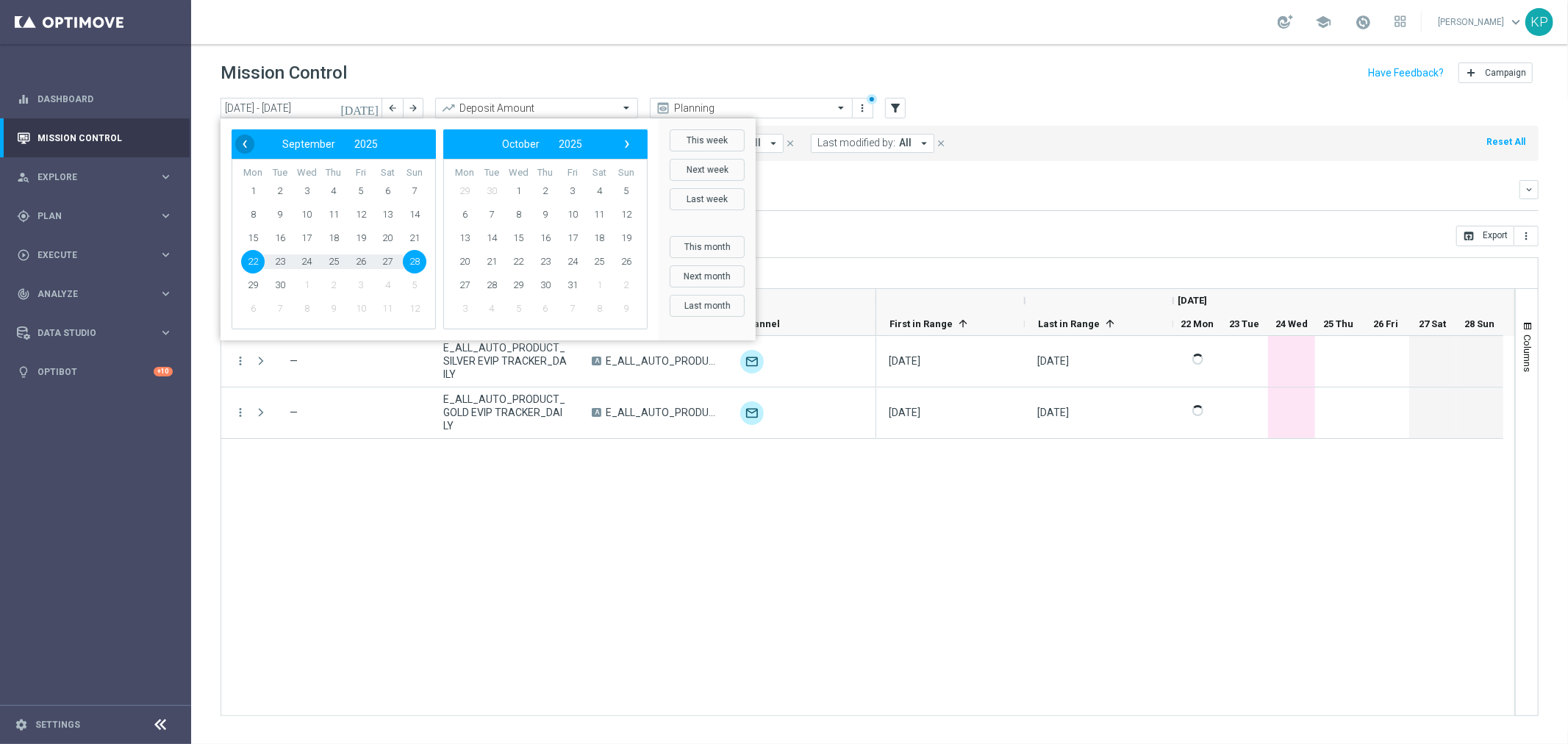
click at [252, 144] on span "‹" at bounding box center [245, 144] width 19 height 19
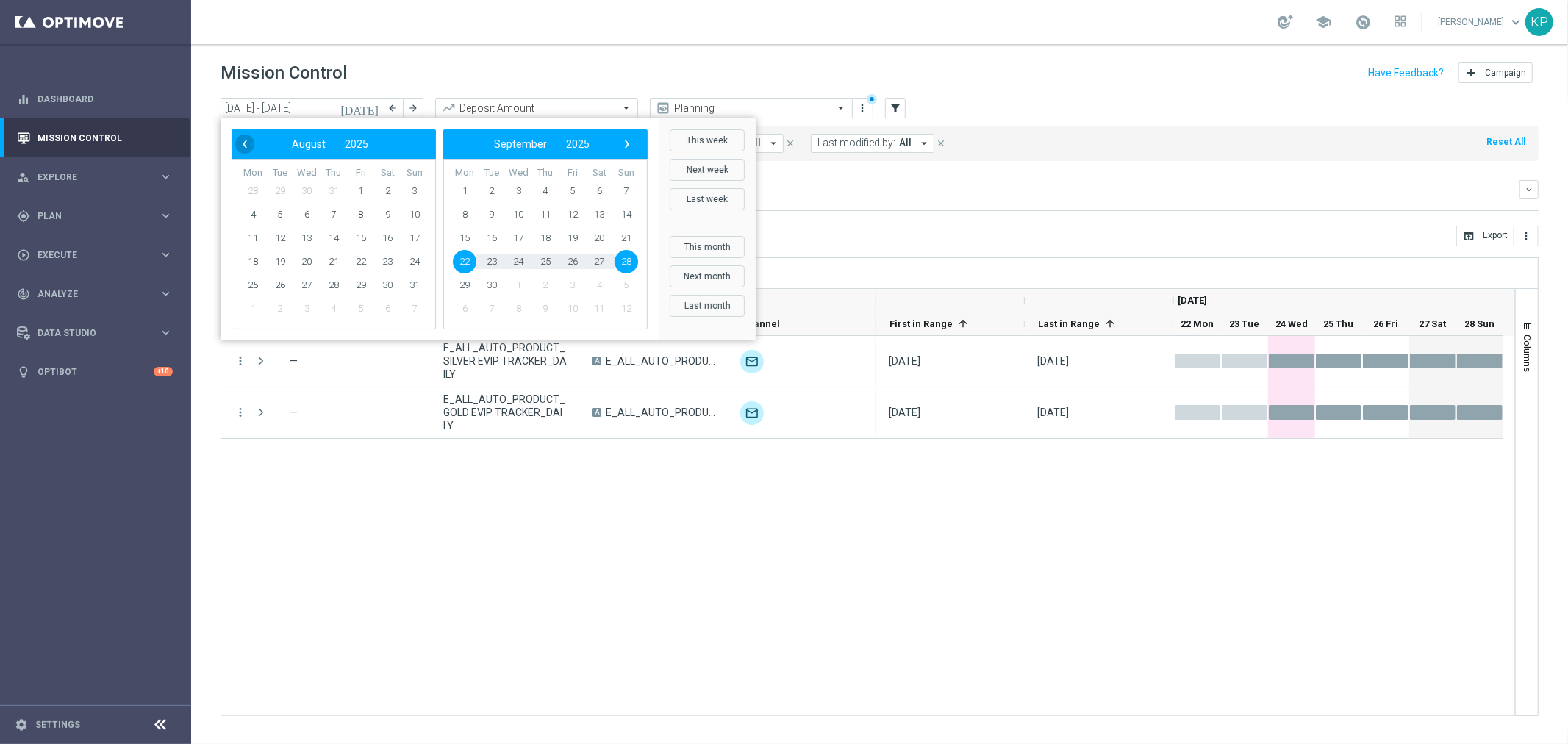
click at [245, 141] on span "‹" at bounding box center [245, 144] width 19 height 19
click at [276, 185] on span "1" at bounding box center [280, 191] width 23 height 23
click at [624, 148] on span "›" at bounding box center [628, 144] width 19 height 19
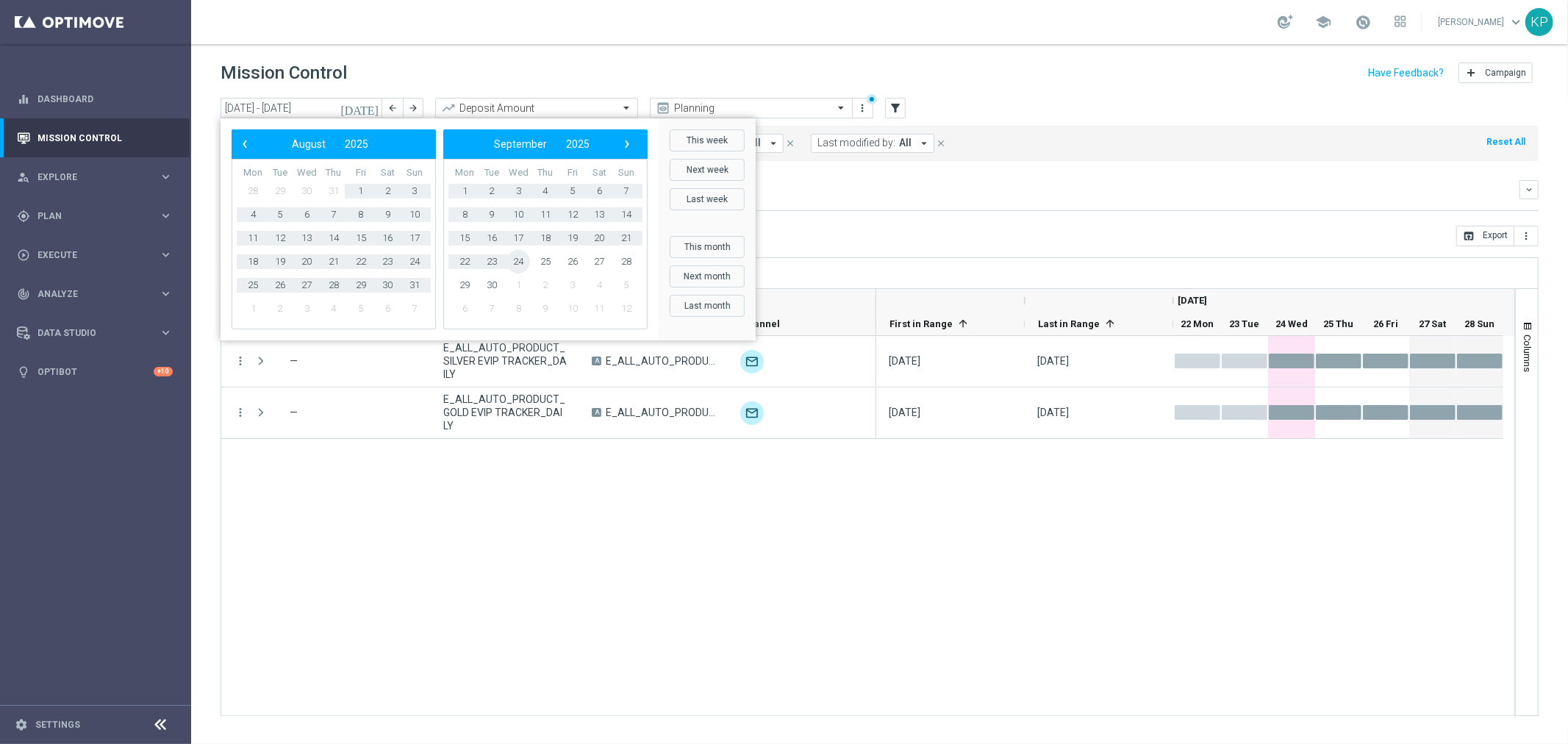
click at [523, 254] on span "24" at bounding box center [518, 262] width 23 height 23
type input "01 Jul 2025 - 24 Sep 2025"
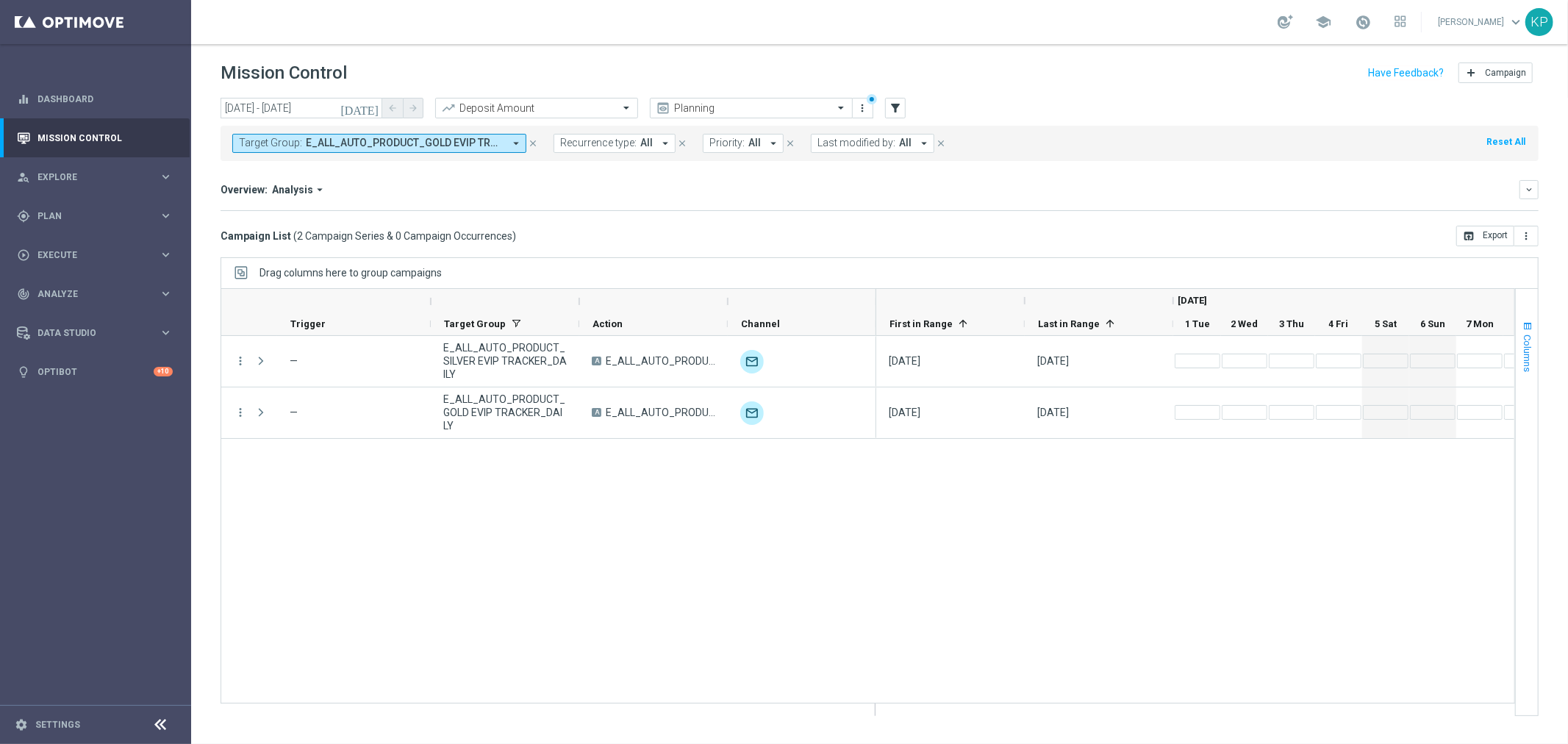
click at [1524, 336] on span "Columns" at bounding box center [1528, 353] width 12 height 38
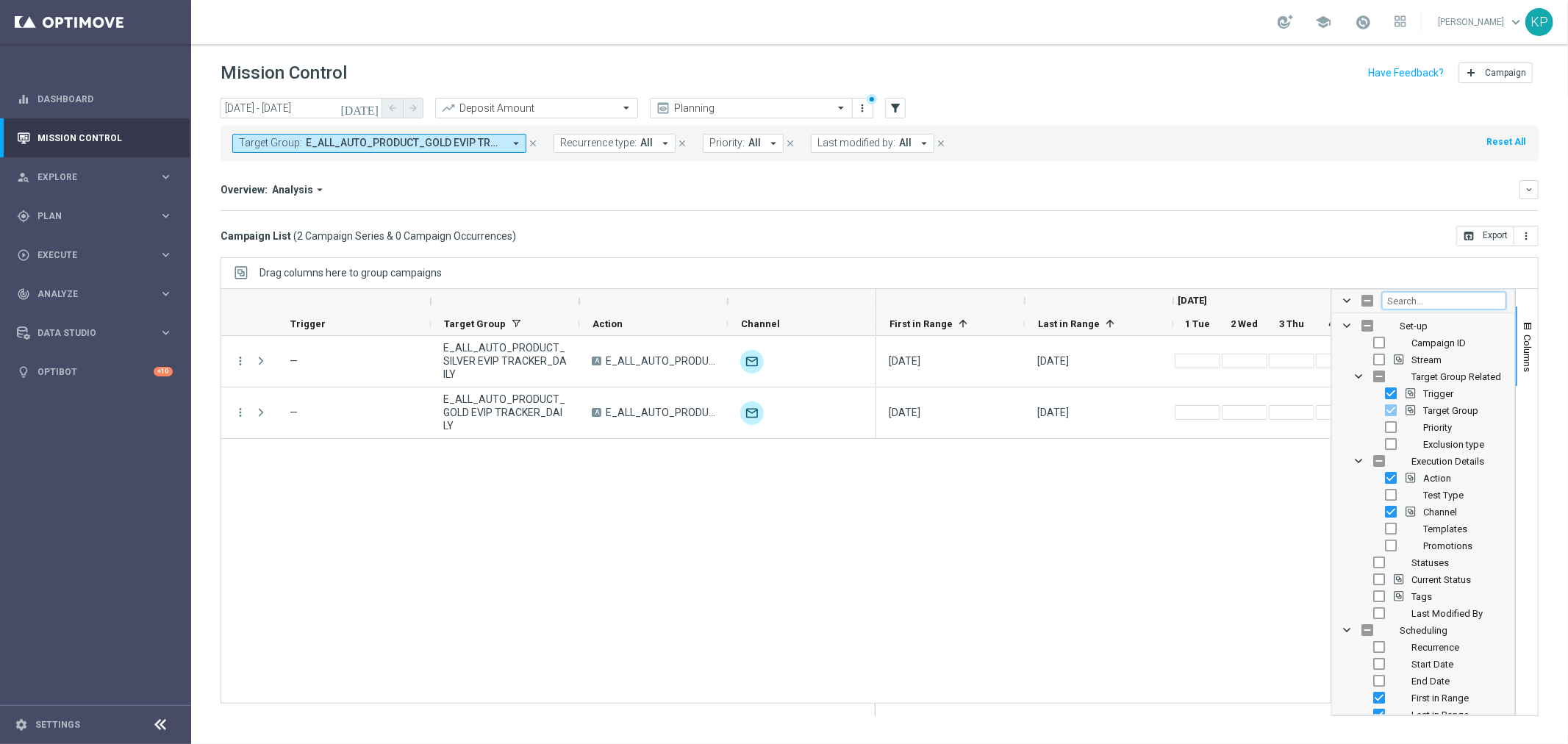
click at [1406, 305] on input "Filter Columns Input" at bounding box center [1444, 301] width 125 height 18
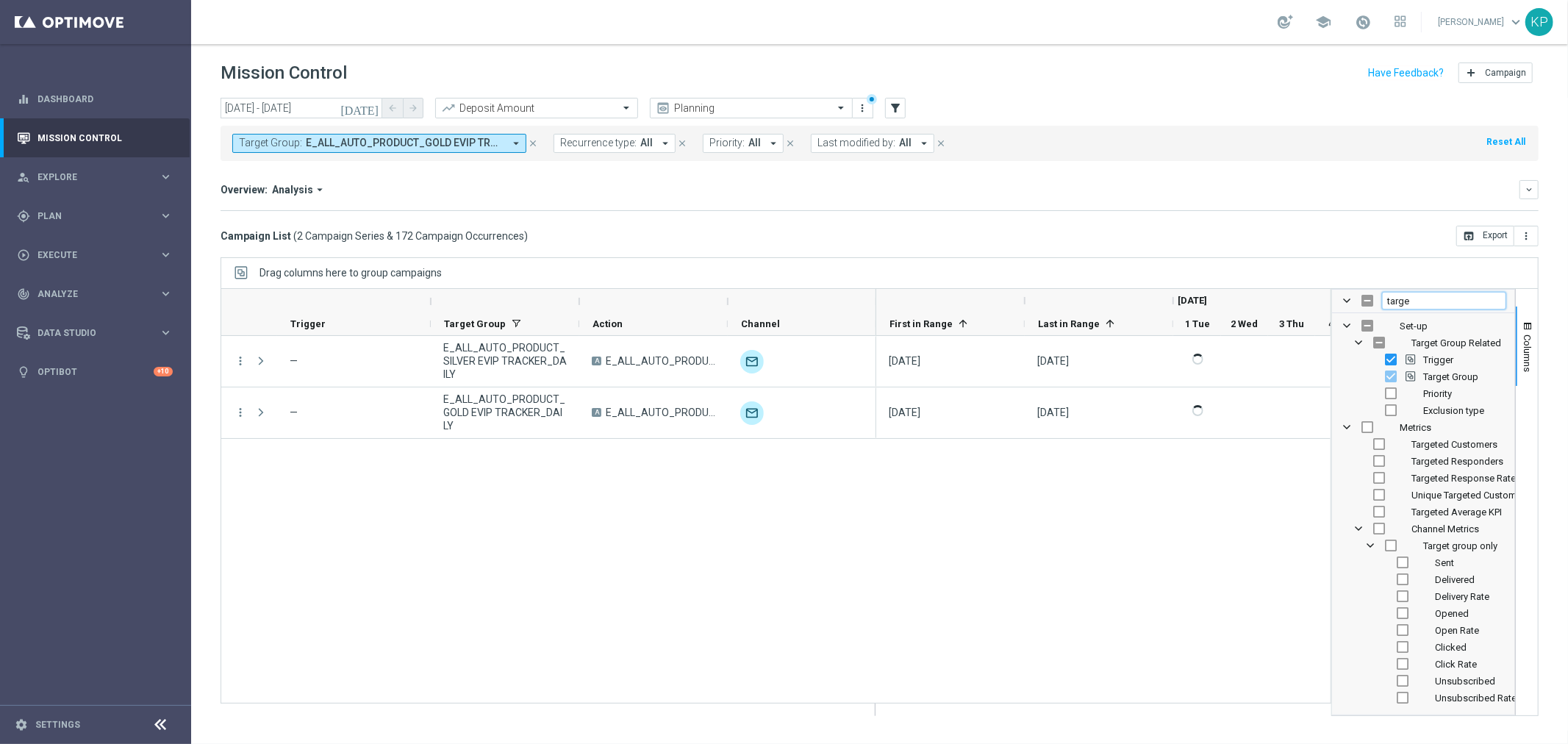
type input "targe"
click at [1376, 443] on input "Press SPACE to toggle visibility (hidden)" at bounding box center [1379, 444] width 12 height 12
checkbox input "true"
checkbox input "false"
click at [1527, 341] on span "Columns" at bounding box center [1528, 353] width 12 height 38
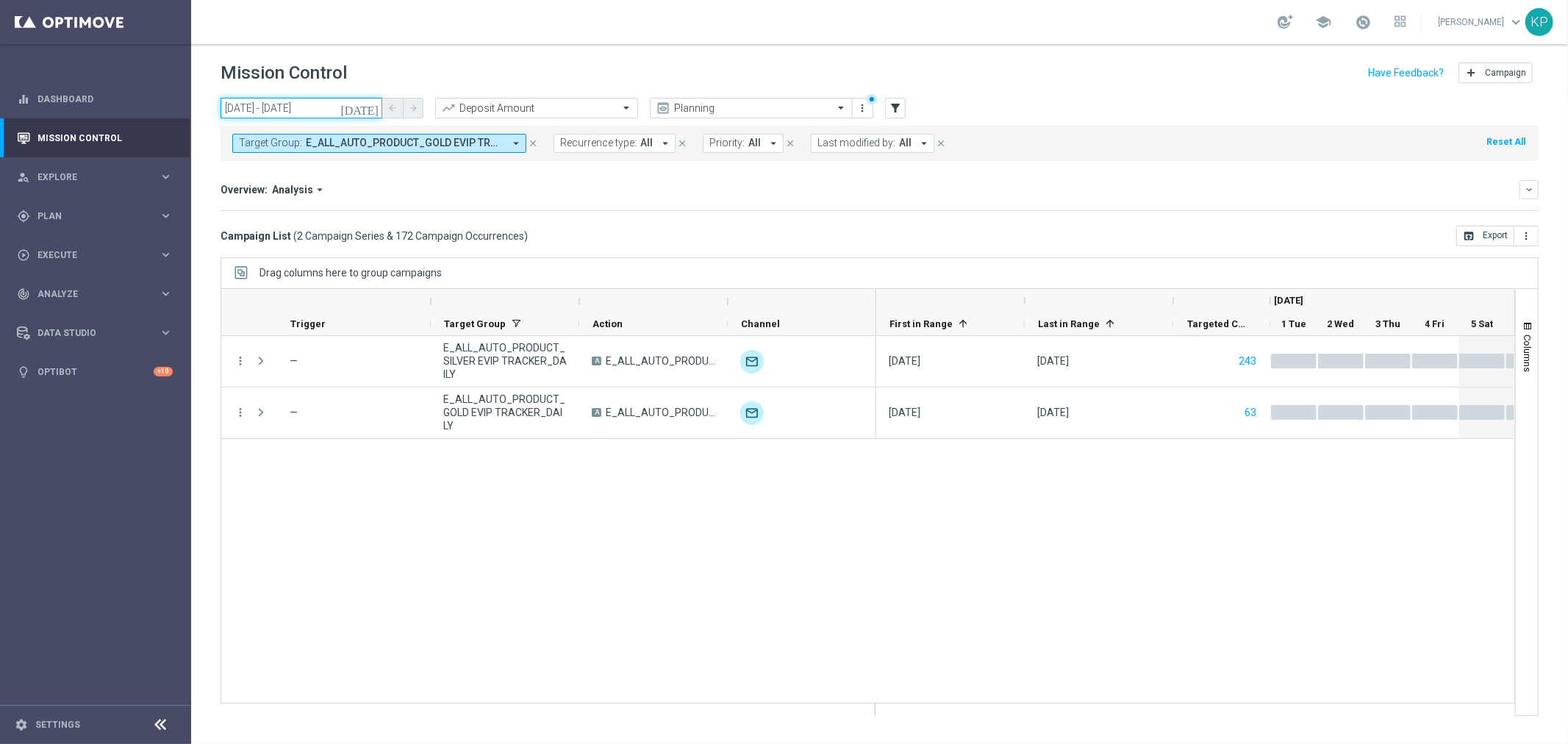
click at [335, 97] on input "01 Jul 2025 - 24 Sep 2025" at bounding box center [302, 107] width 162 height 20
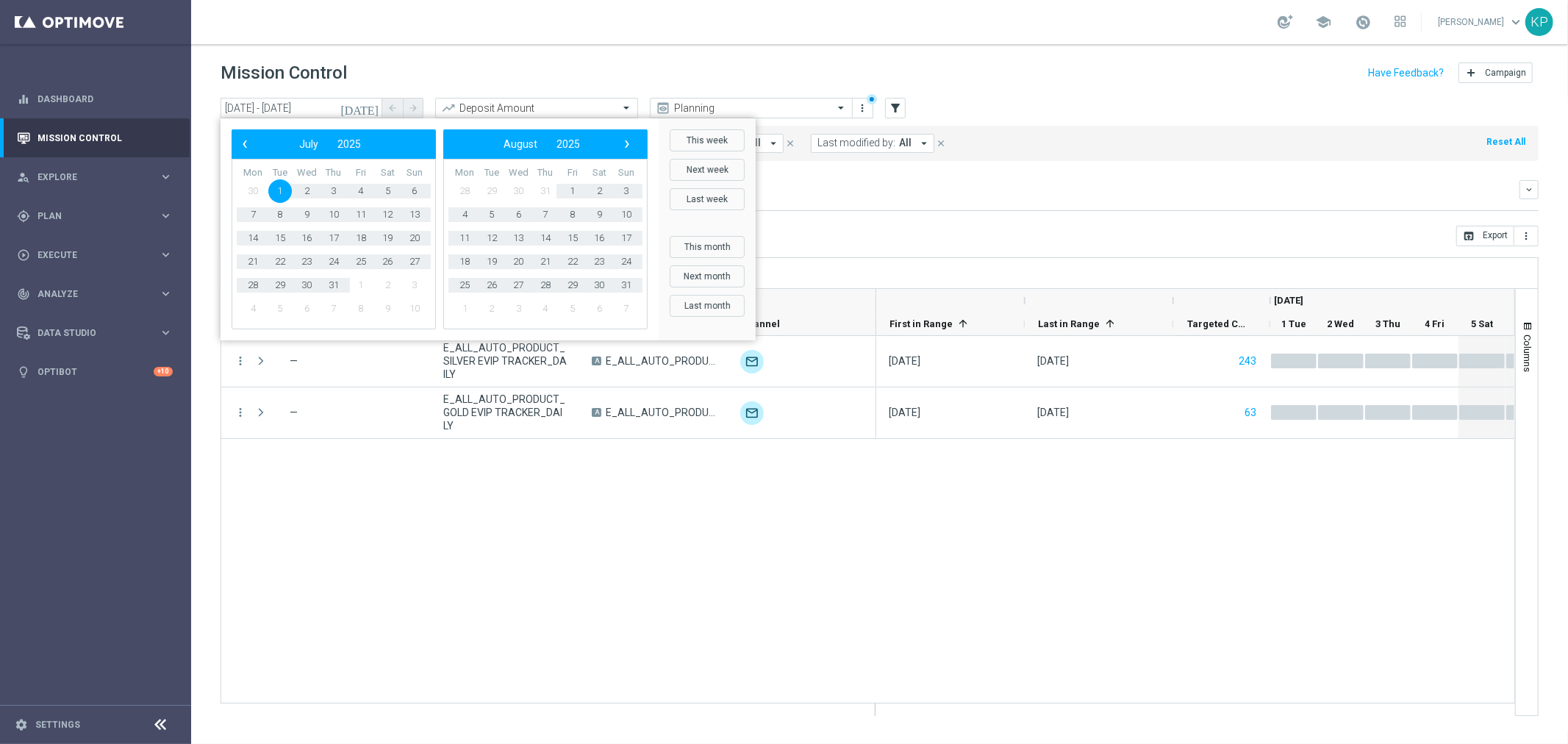
click at [278, 187] on span "1" at bounding box center [280, 191] width 23 height 23
click at [628, 260] on span "24" at bounding box center [626, 262] width 23 height 23
type input "01 Jul 2025 - 24 Aug 2025"
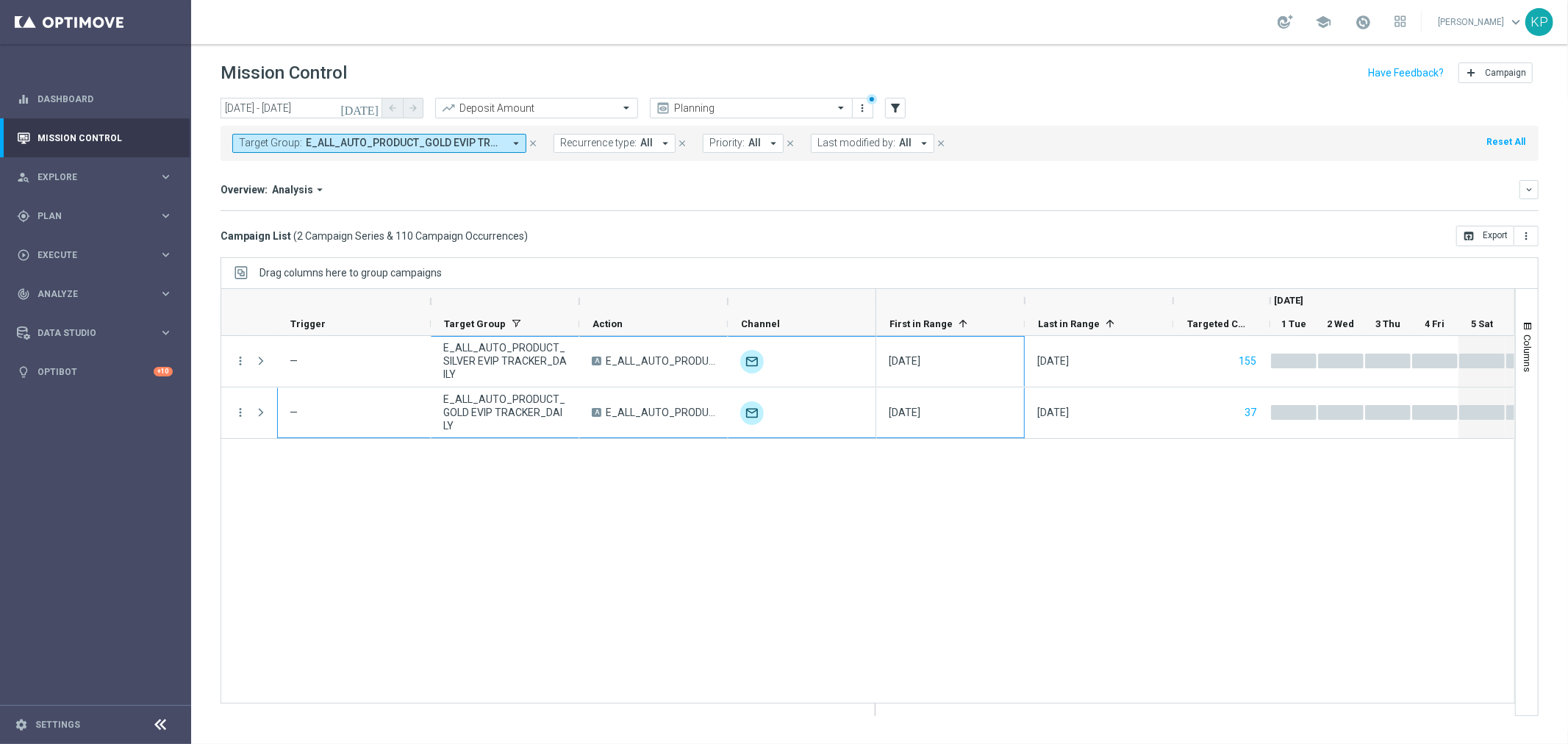
drag, startPoint x: 449, startPoint y: 351, endPoint x: 1186, endPoint y: 428, distance: 741.0
click at [1163, 435] on div "more_vert — E_ALL_AUTO_PRODUCT_SILVER EVIP TRACKER_DAILY A E_ALL_AUTO_PRODUCT_S…" at bounding box center [868, 520] width 1295 height 368
click at [1005, 245] on div "Campaign List ( 2 Campaign Series & 110 Campaign Occurrences ) open_in_browser …" at bounding box center [880, 236] width 1318 height 20
click at [446, 583] on div "more_vert — E_ALL_AUTO_PRODUCT_SILVER EVIP TRACKER_DAILY A E_ALL_AUTO_PRODUCT_S…" at bounding box center [868, 520] width 1295 height 368
click at [763, 229] on div "Campaign List ( 2 Campaign Series & 110 Campaign Occurrences ) open_in_browser …" at bounding box center [880, 236] width 1318 height 20
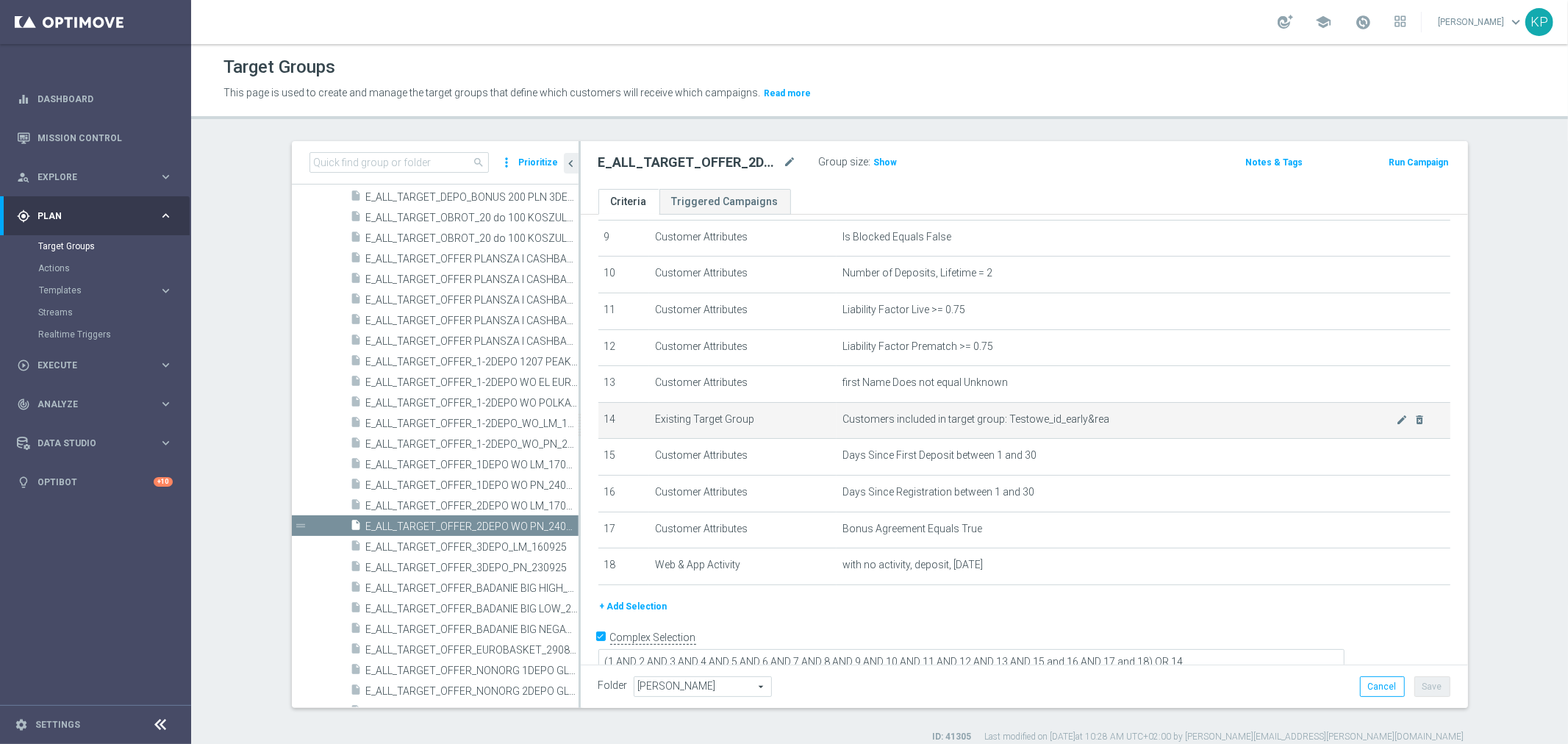
scroll to position [340, 0]
